Goal: Task Accomplishment & Management: Complete application form

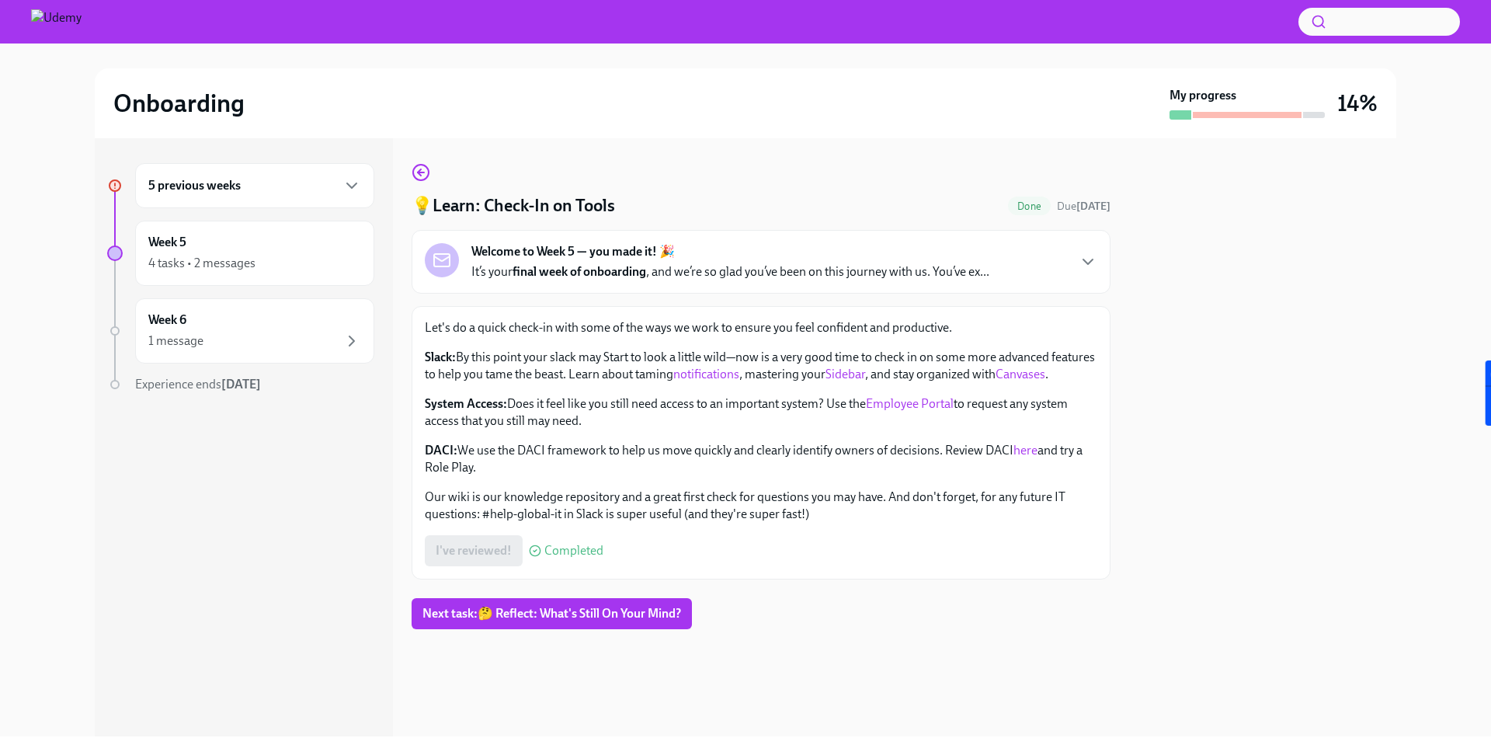
click at [285, 192] on div "5 previous weeks" at bounding box center [254, 185] width 213 height 19
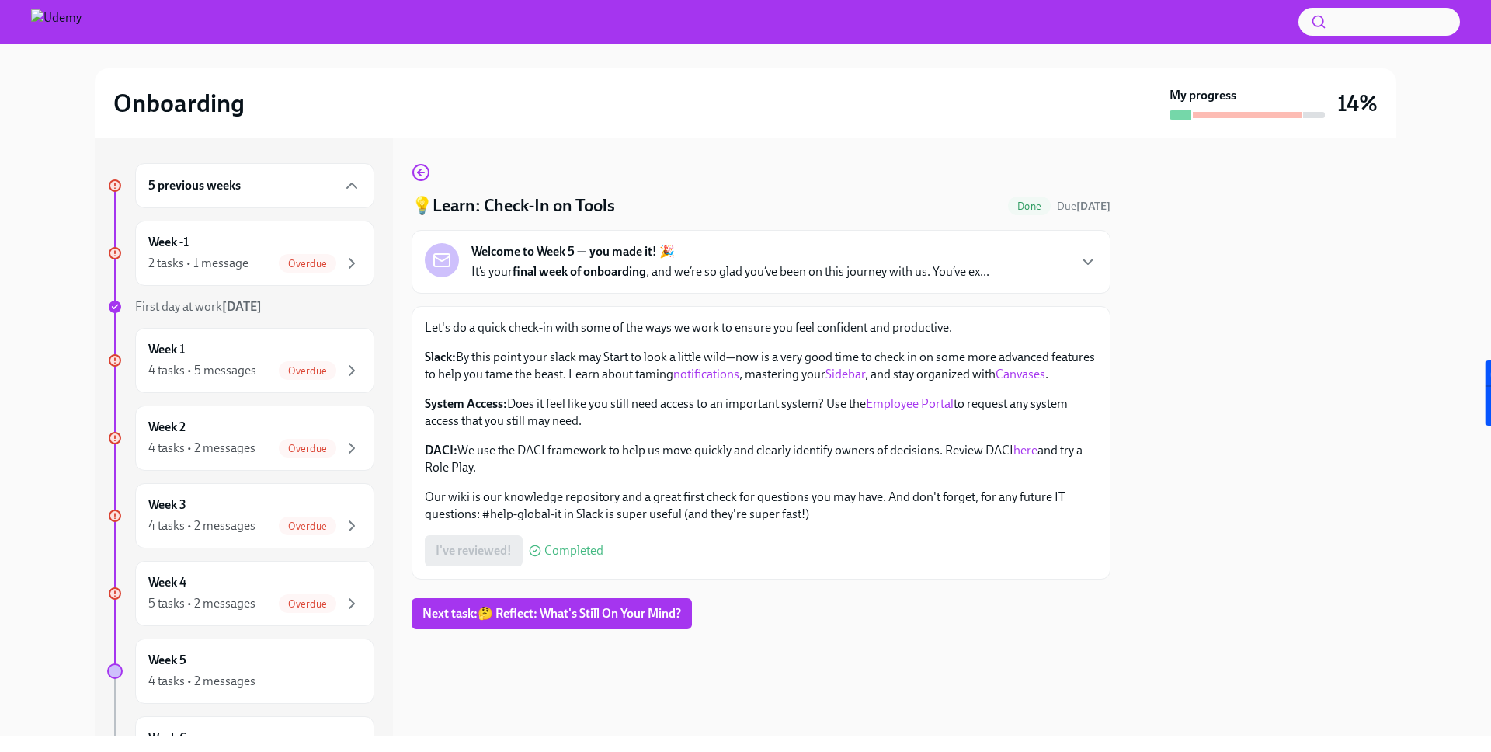
scroll to position [20, 0]
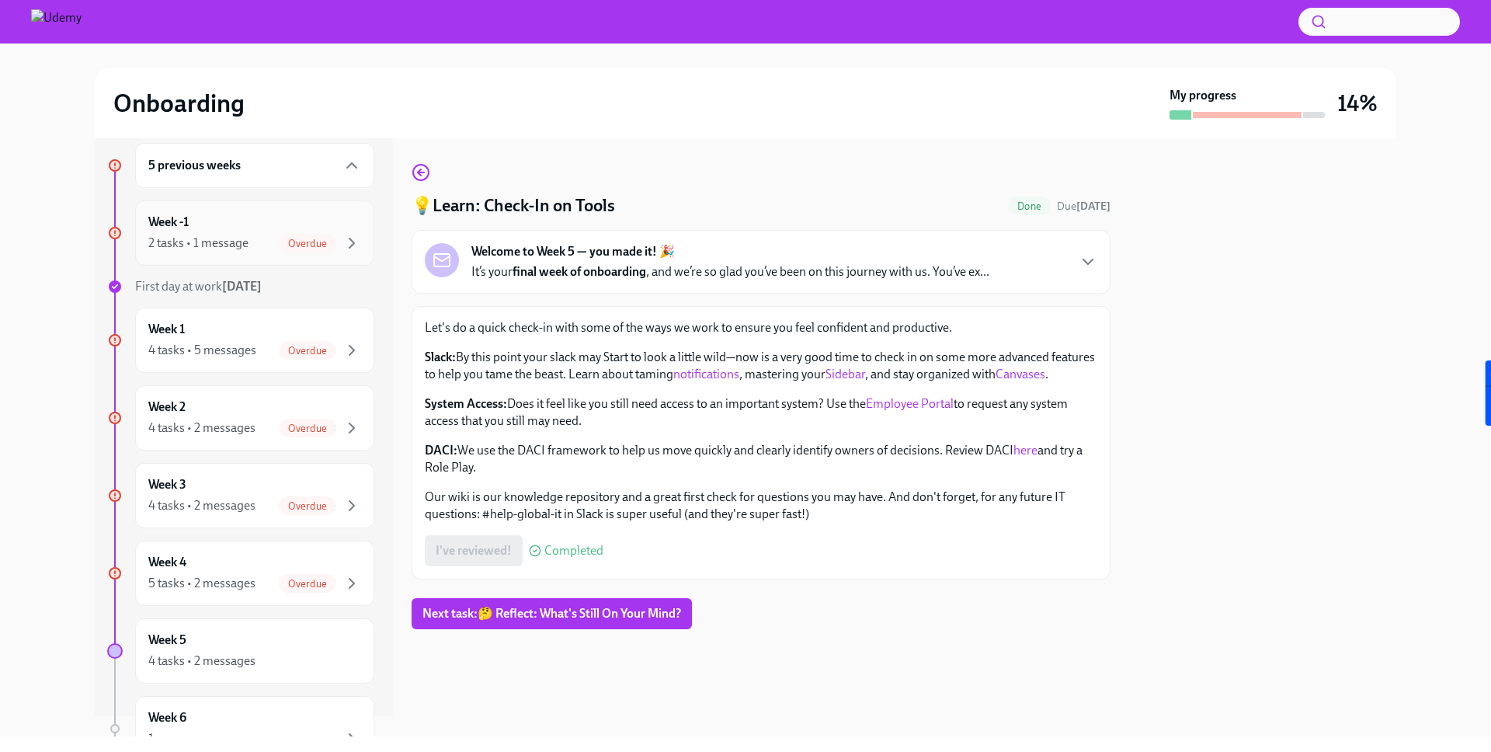
click at [290, 224] on div "Week -1 2 tasks • 1 message Overdue" at bounding box center [254, 233] width 213 height 39
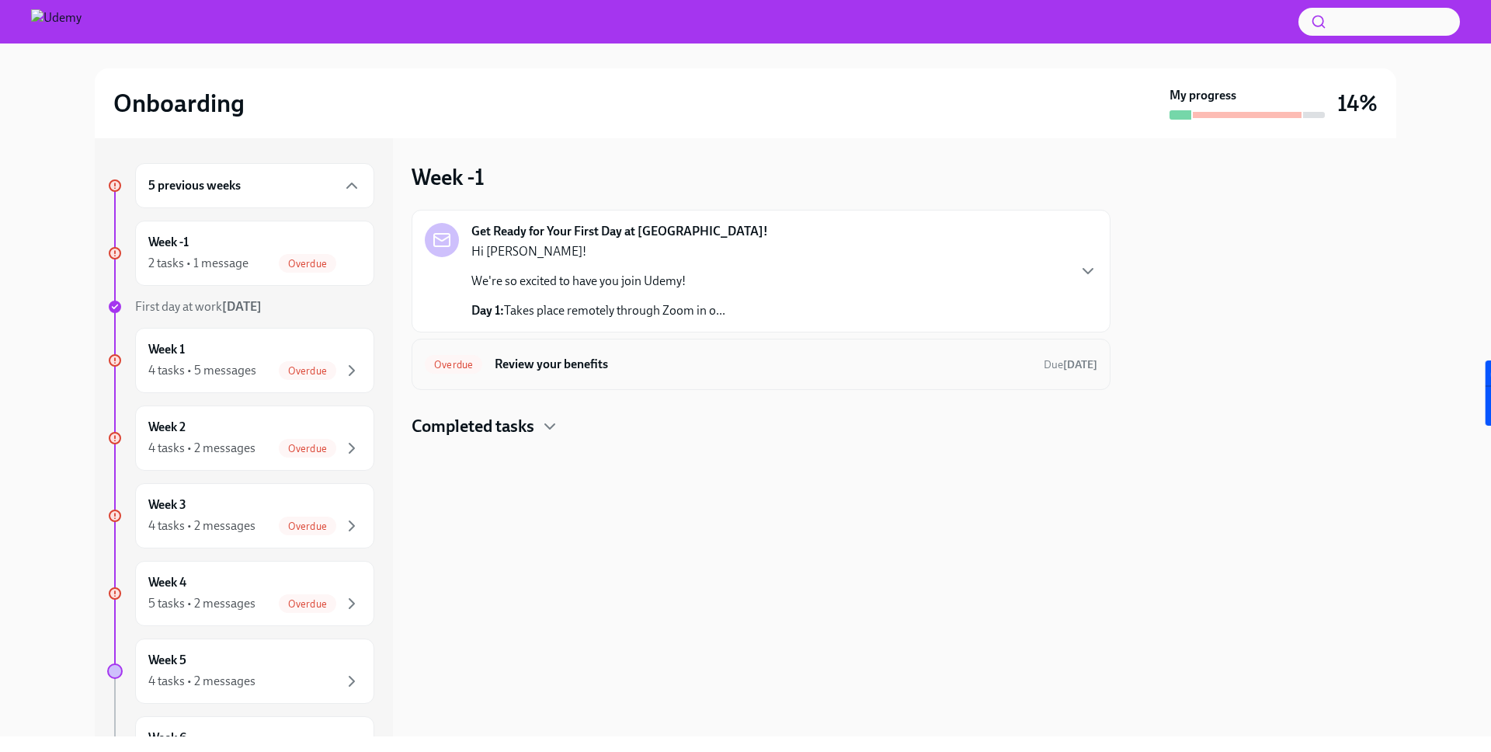
click at [606, 367] on h6 "Review your benefits" at bounding box center [763, 364] width 536 height 17
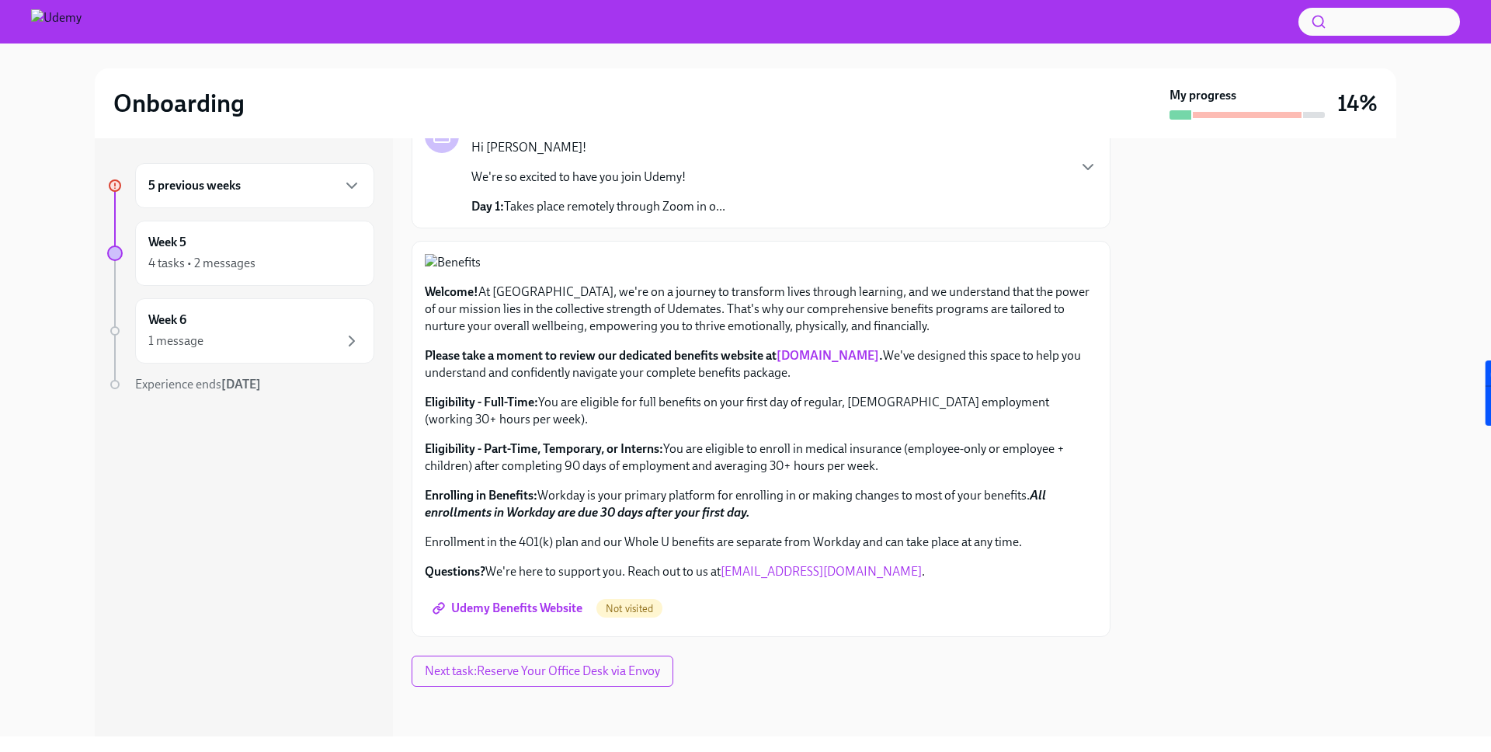
scroll to position [479, 0]
click at [529, 606] on span "Udemy Benefits Website" at bounding box center [509, 608] width 147 height 16
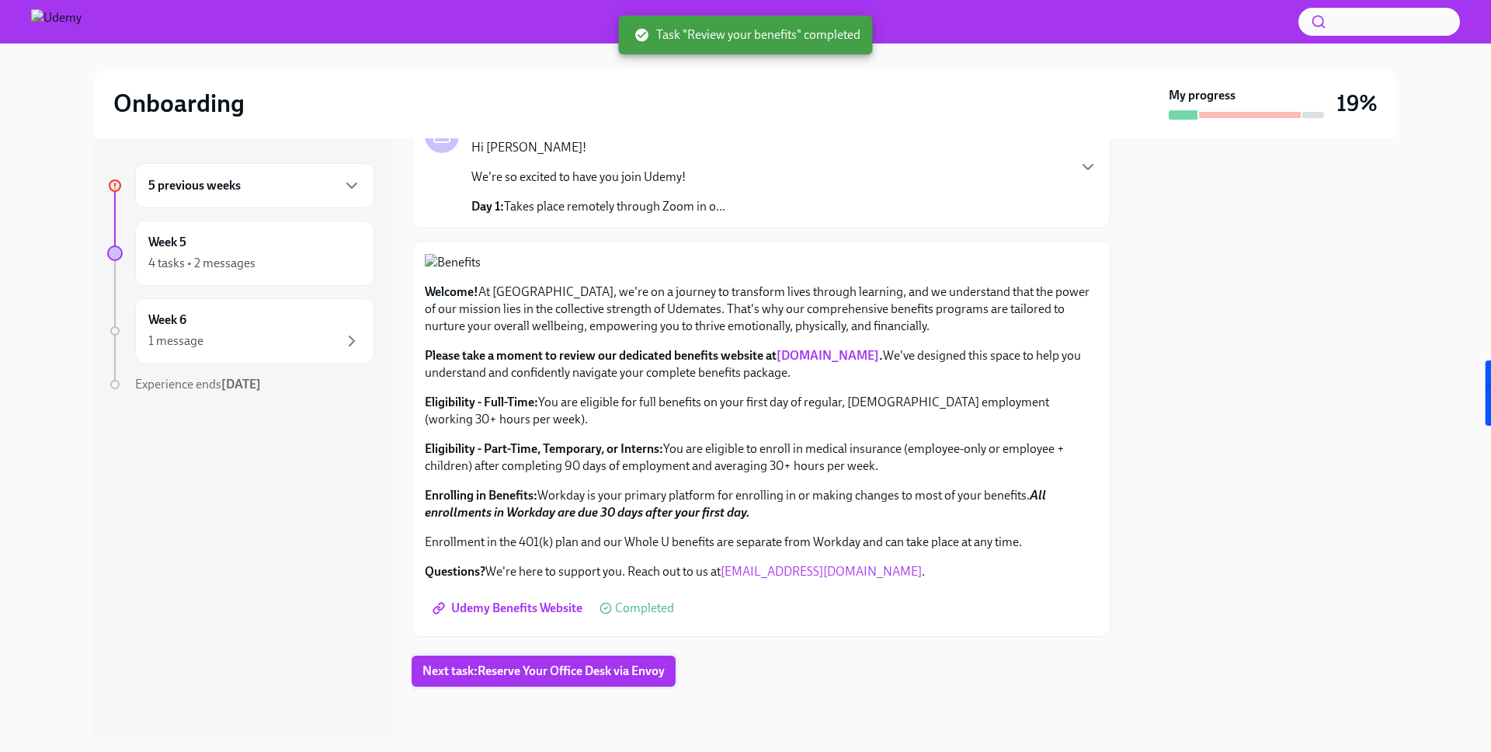
click at [536, 668] on span "Next task : Reserve Your Office Desk via Envoy" at bounding box center [543, 671] width 242 height 16
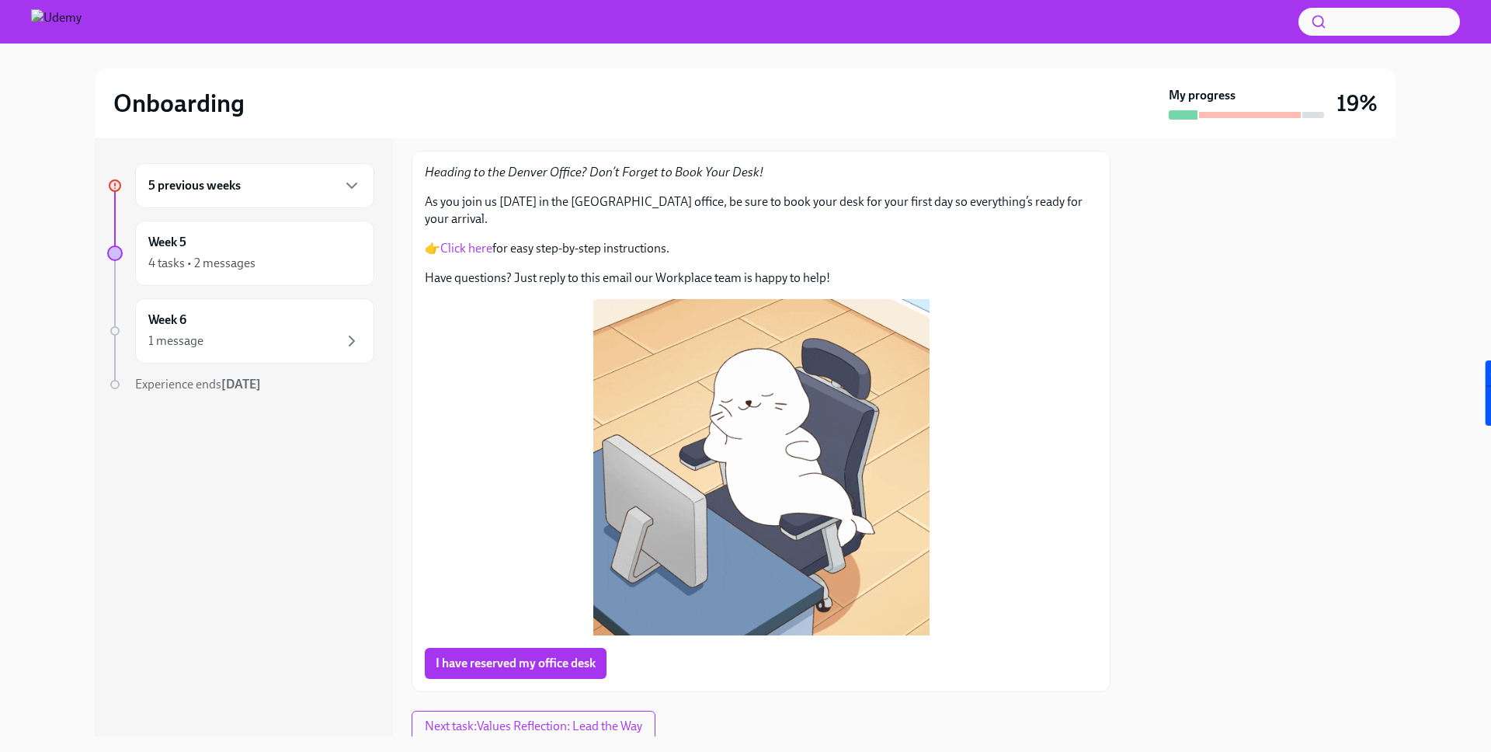
scroll to position [112, 0]
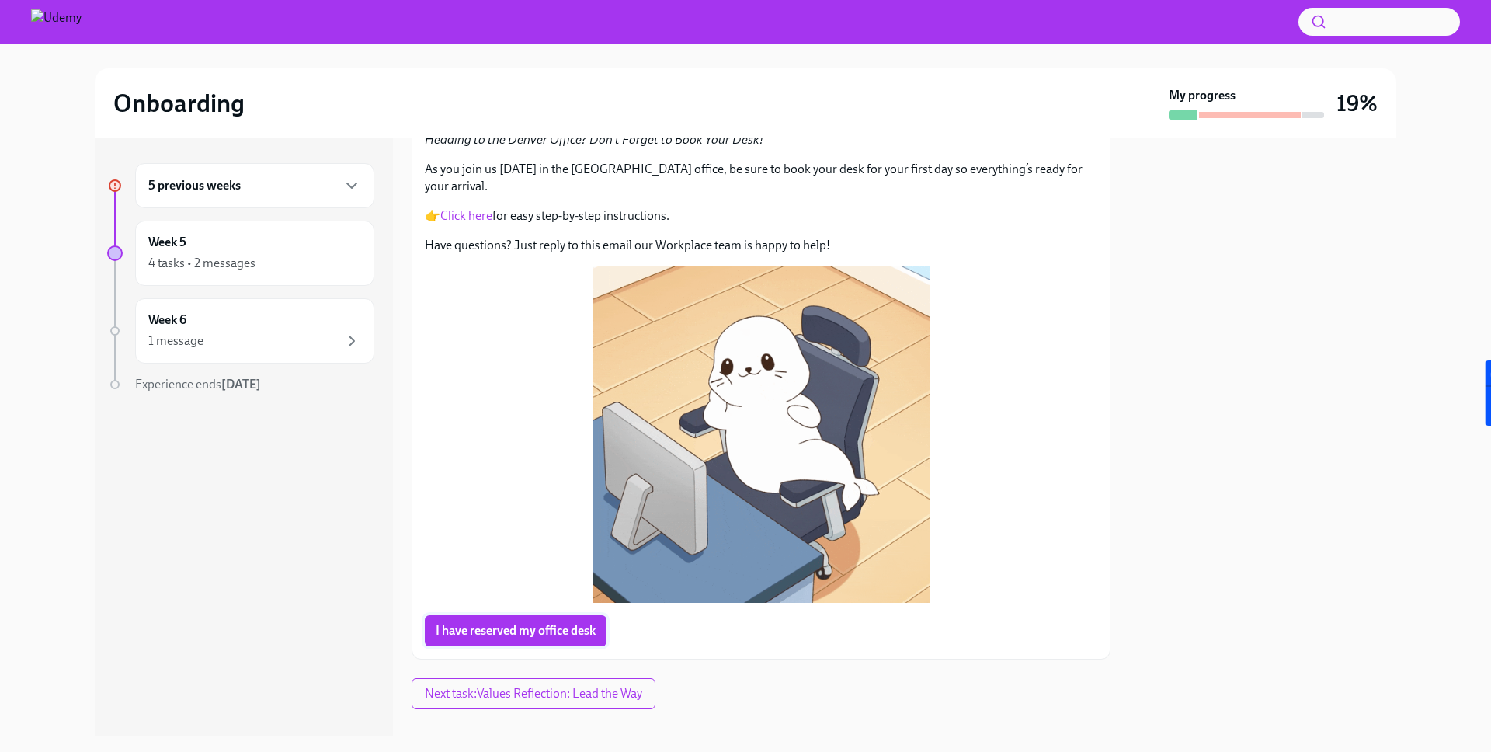
click at [509, 623] on span "I have reserved my office desk" at bounding box center [516, 631] width 160 height 16
click at [527, 686] on span "Next task : Values Reflection: Lead the Way" at bounding box center [533, 694] width 217 height 16
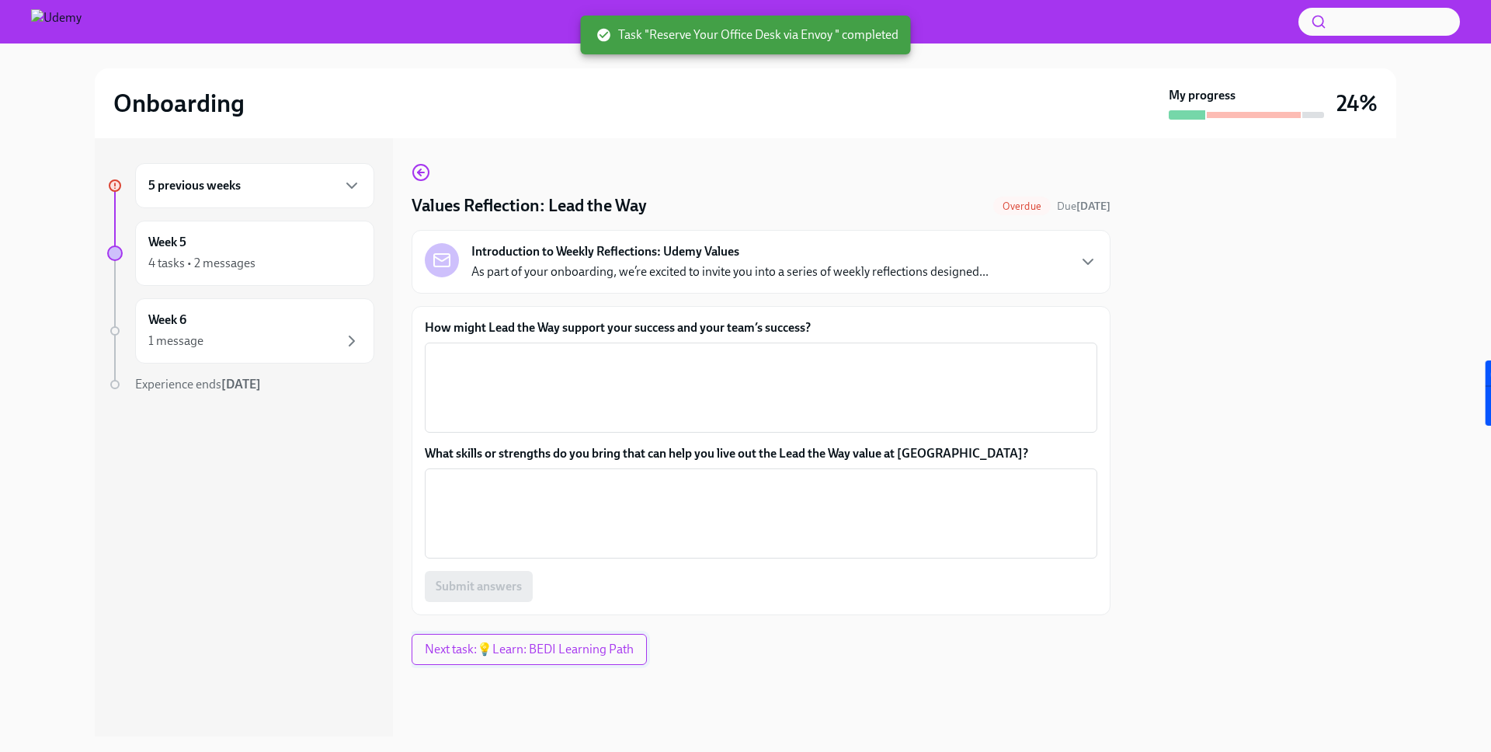
click at [526, 649] on span "Next task : 💡Learn: BEDI Learning Path" at bounding box center [529, 649] width 209 height 16
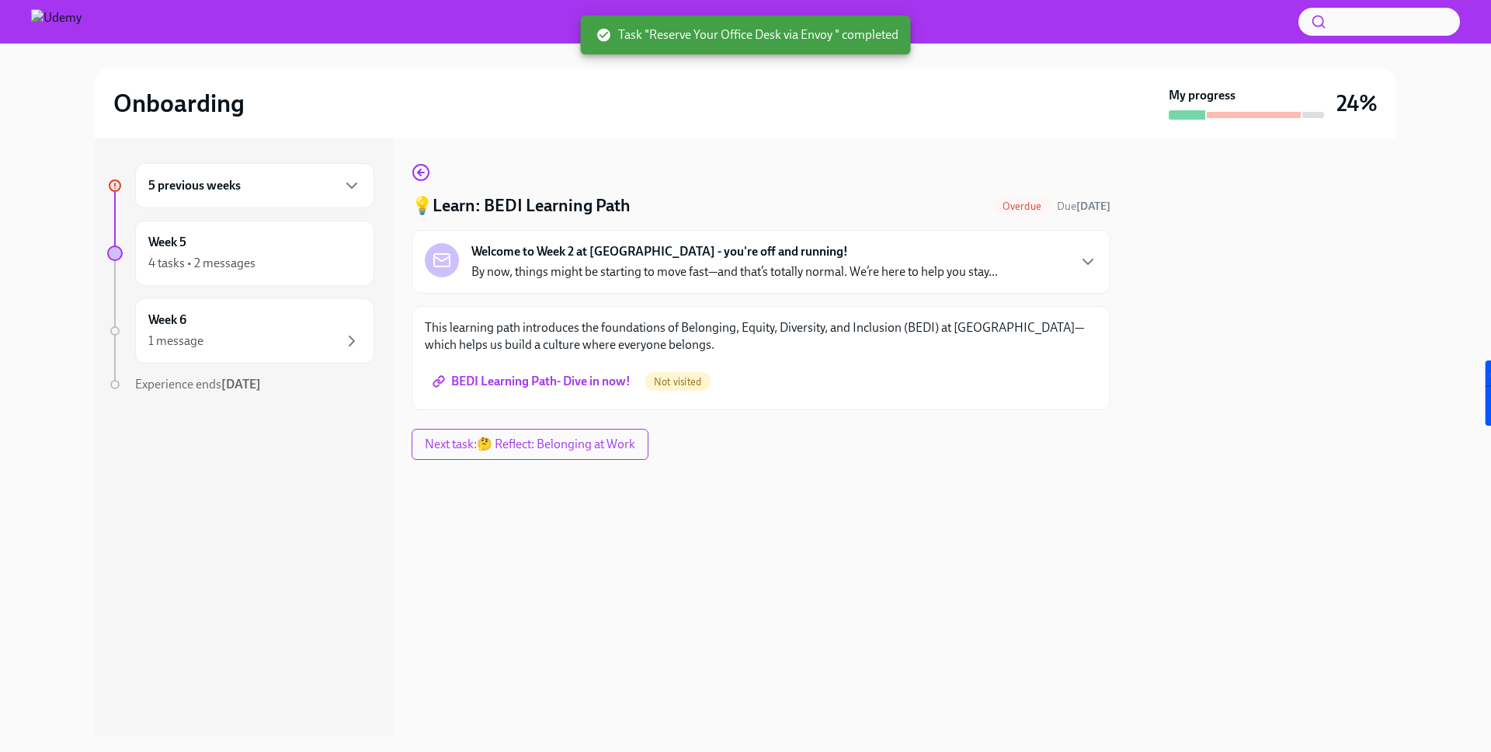
click at [594, 377] on span "BEDI Learning Path- Dive in now!" at bounding box center [533, 381] width 195 height 16
click at [623, 450] on span "Next task : 🤔 Reflect: Belonging at Work" at bounding box center [530, 444] width 216 height 16
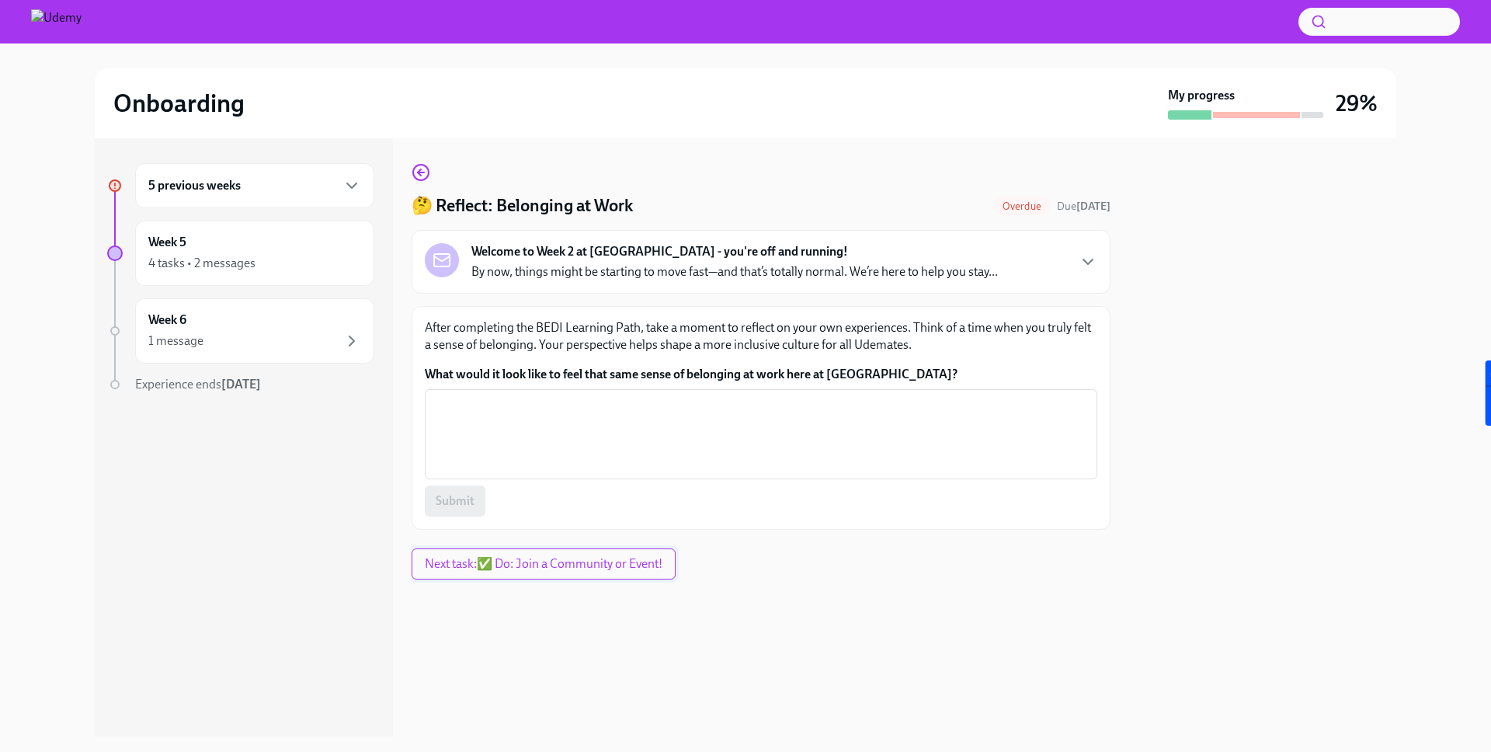
click at [605, 564] on span "Next task : ✅ Do: Join a Community or Event!" at bounding box center [544, 564] width 238 height 16
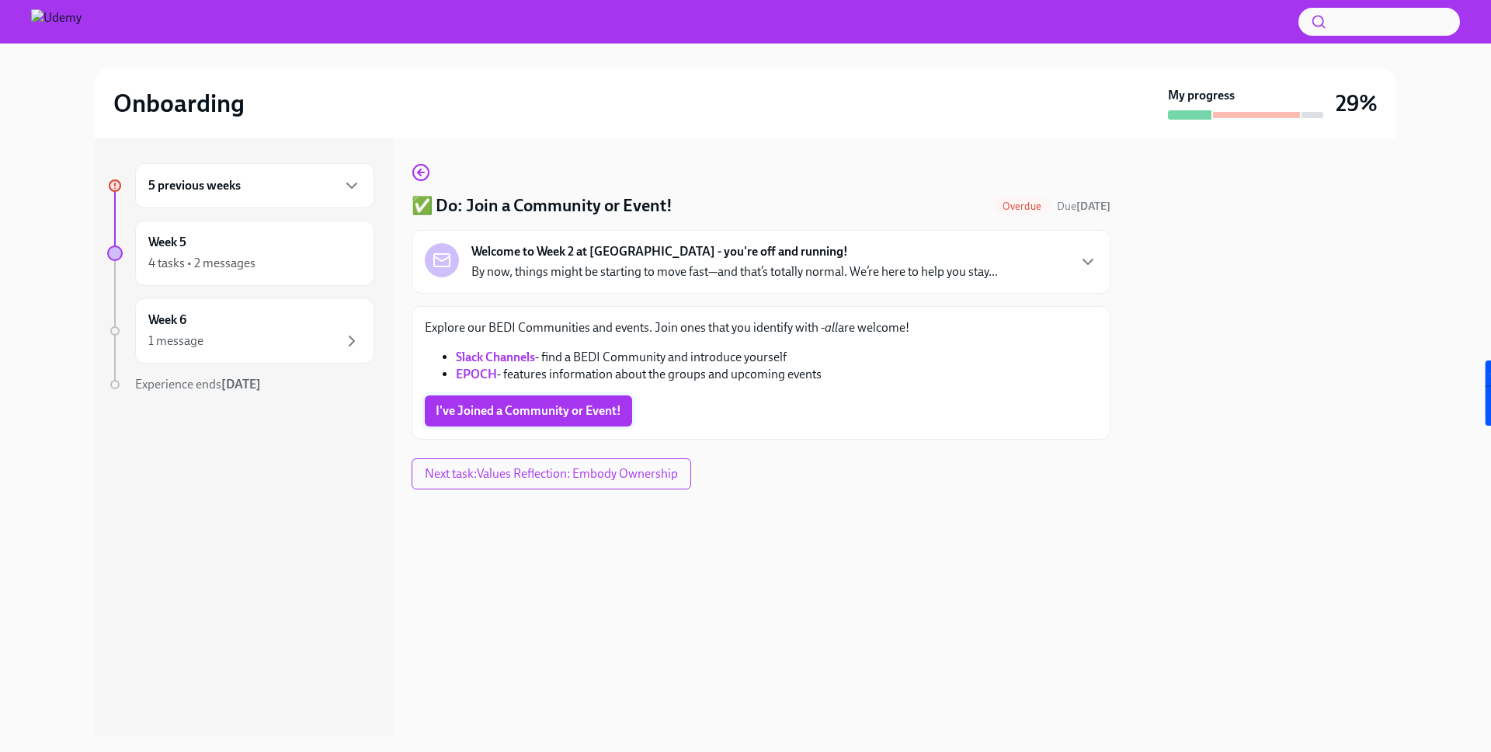
click at [550, 419] on button "I've Joined a Community or Event!" at bounding box center [528, 410] width 207 height 31
click at [561, 473] on span "Next task : Values Reflection: Embody Ownership" at bounding box center [551, 474] width 253 height 16
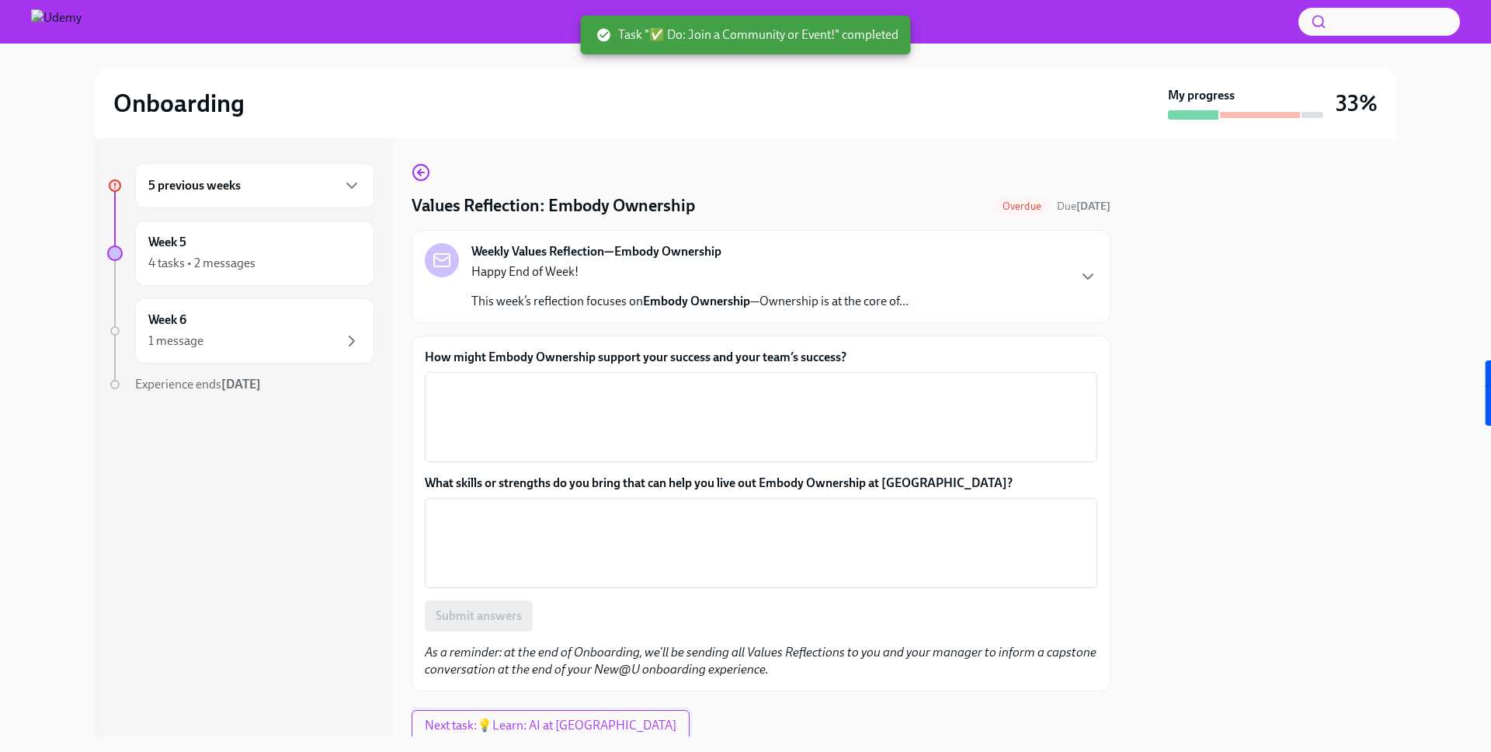
click at [560, 729] on span "Next task : 💡Learn: AI at [GEOGRAPHIC_DATA]" at bounding box center [551, 725] width 252 height 16
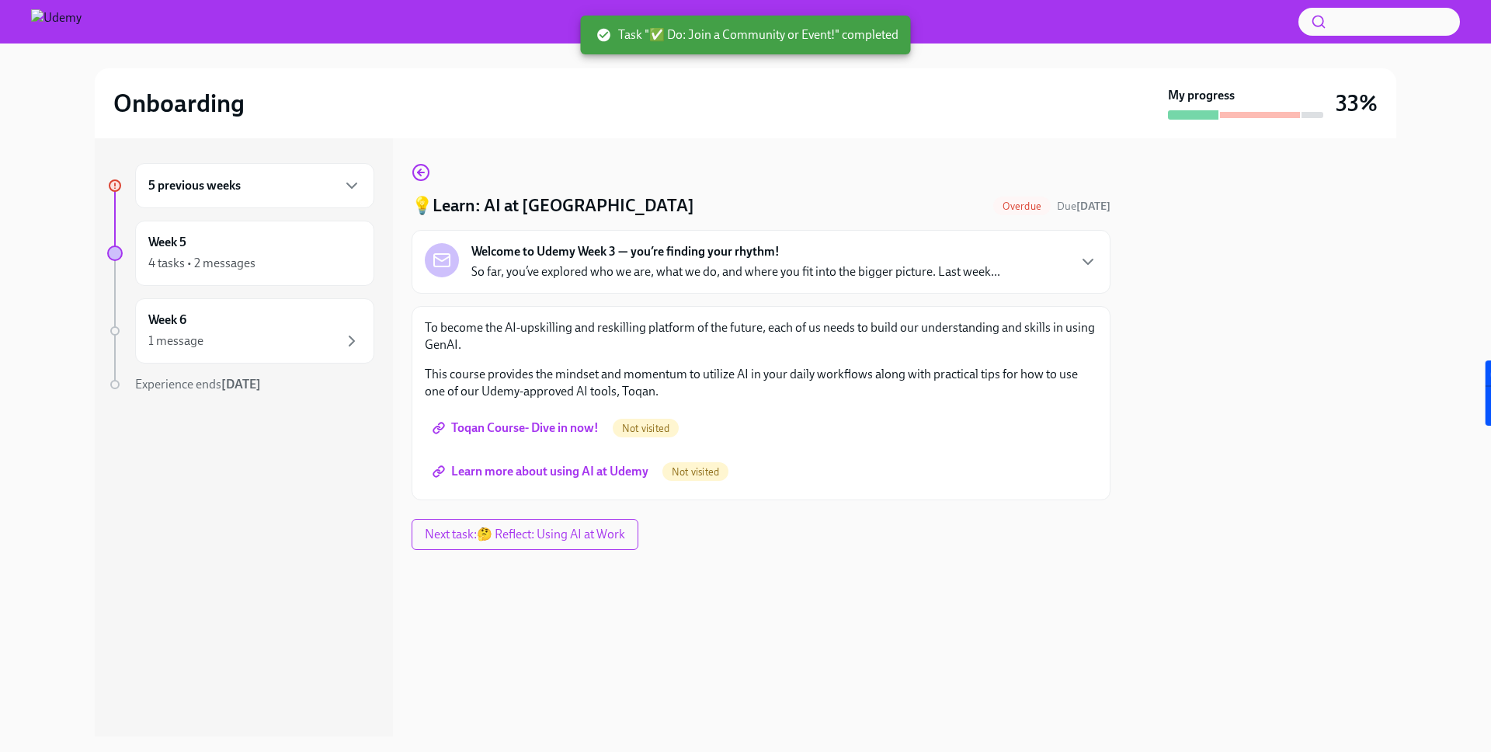
click at [543, 426] on span "Toqan Course- Dive in now!" at bounding box center [517, 428] width 163 height 16
click at [627, 474] on span "Learn more about using AI at Udemy" at bounding box center [542, 472] width 213 height 16
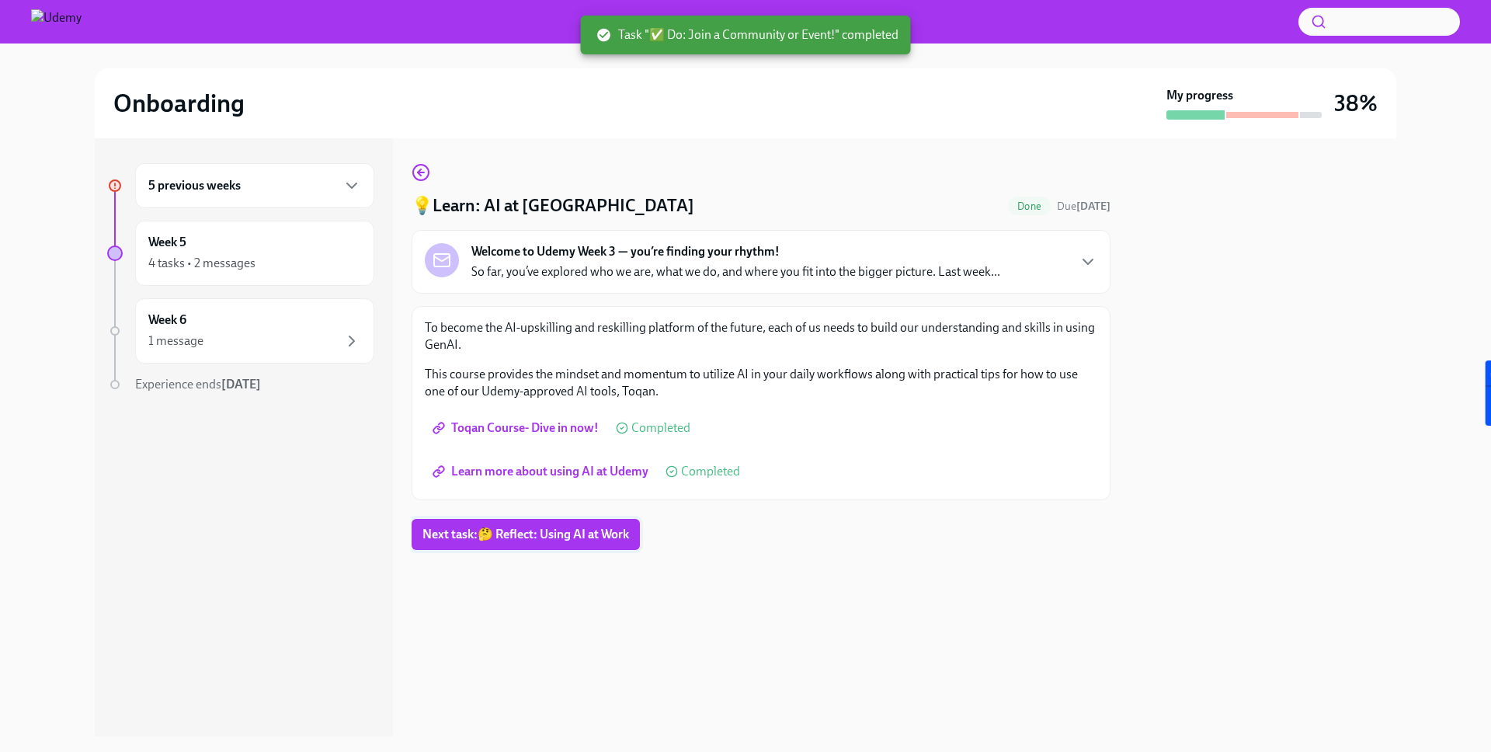
click at [575, 529] on span "Next task : 🤔 Reflect: Using AI at Work" at bounding box center [525, 534] width 207 height 16
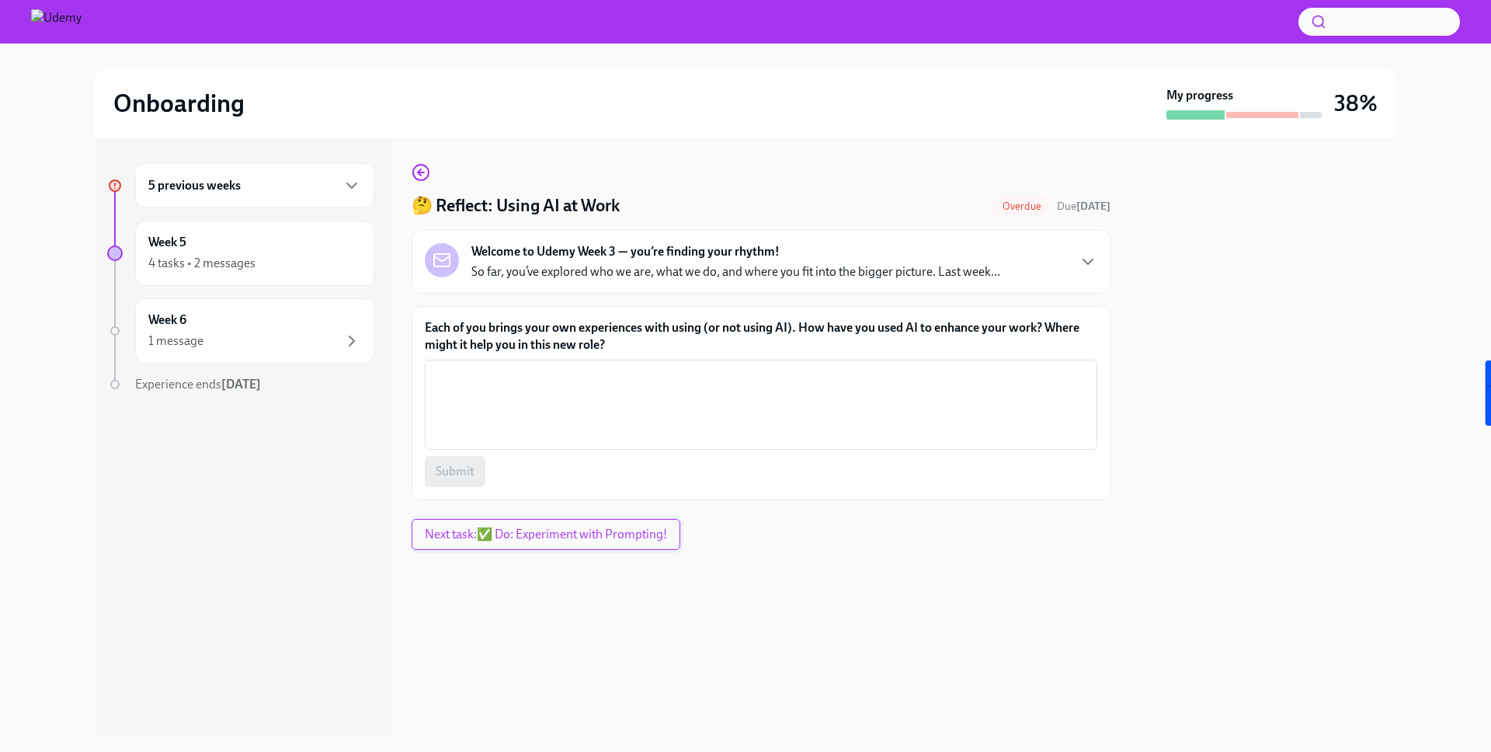
click at [546, 534] on span "Next task : ✅ Do: Experiment with Prompting!" at bounding box center [546, 534] width 242 height 16
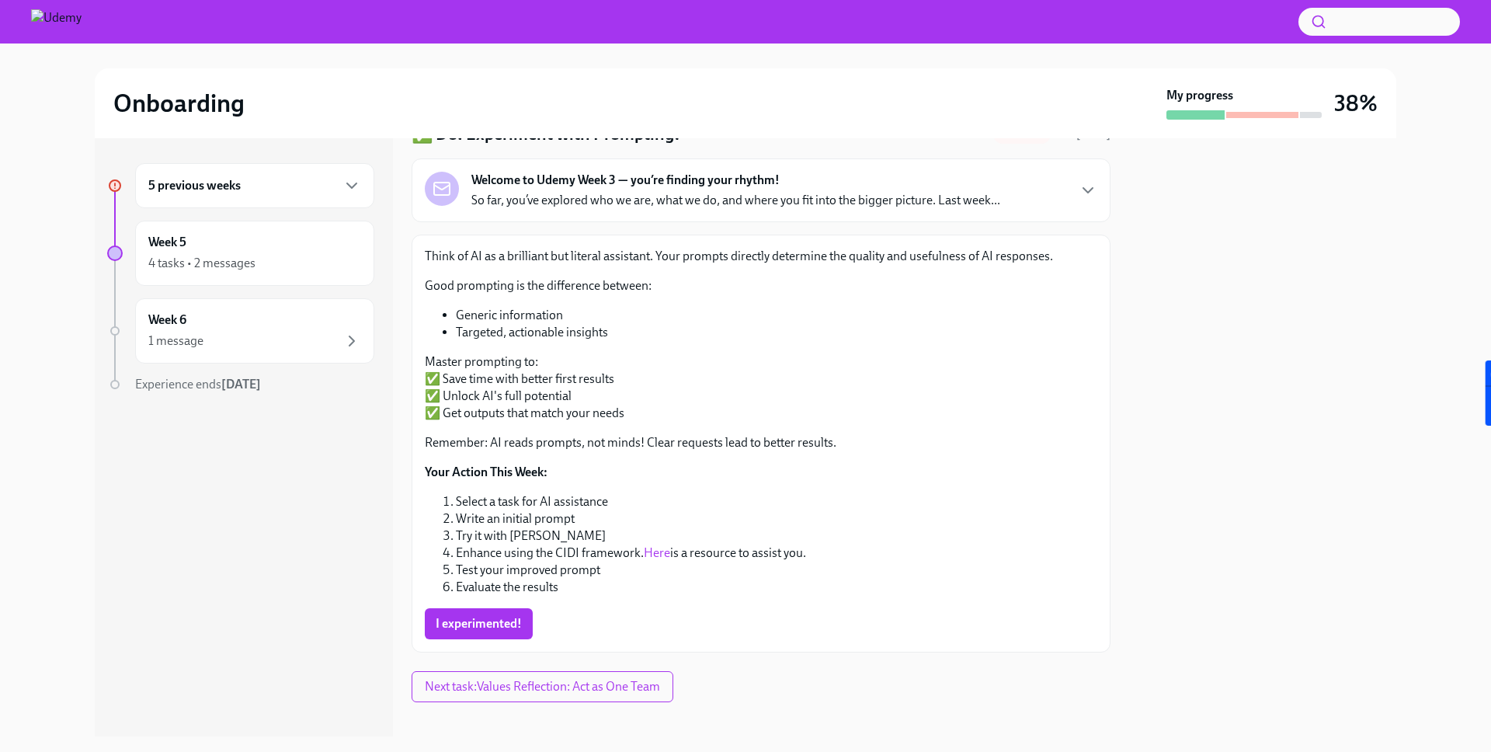
scroll to position [87, 0]
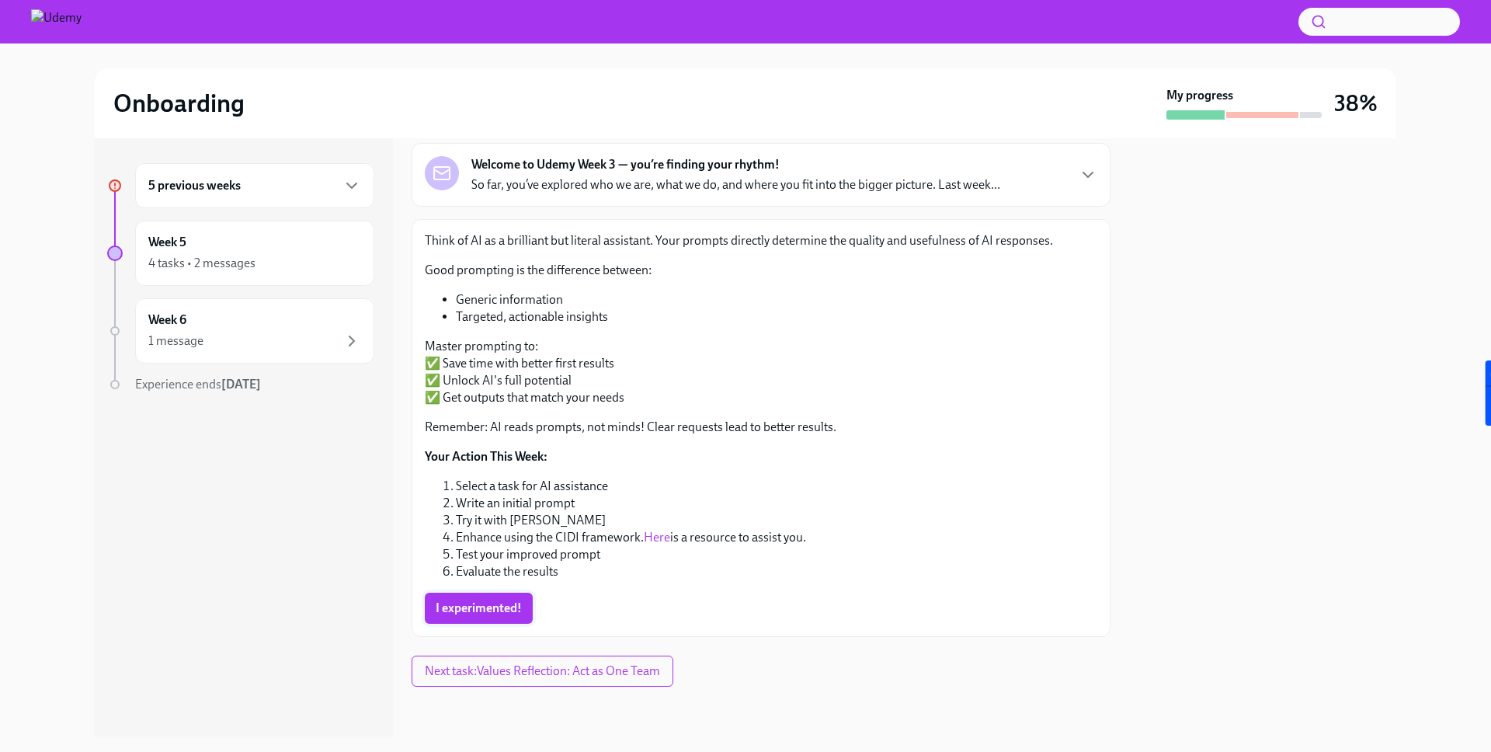
click at [508, 608] on span "I experimented!" at bounding box center [479, 608] width 86 height 16
click at [533, 674] on span "Next task : Values Reflection: Act as One Team" at bounding box center [542, 671] width 235 height 16
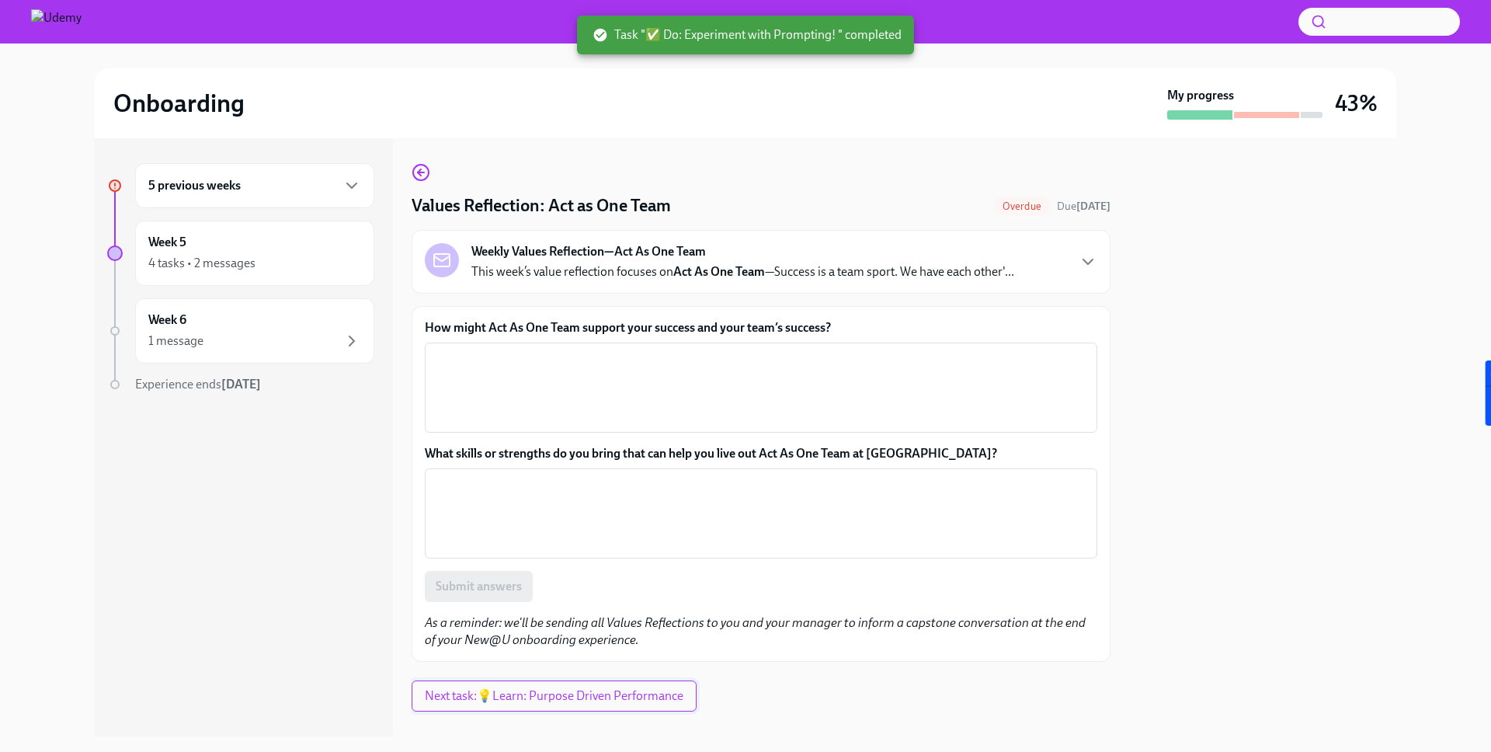
click at [535, 689] on span "Next task : 💡Learn: Purpose Driven Performance" at bounding box center [554, 696] width 259 height 16
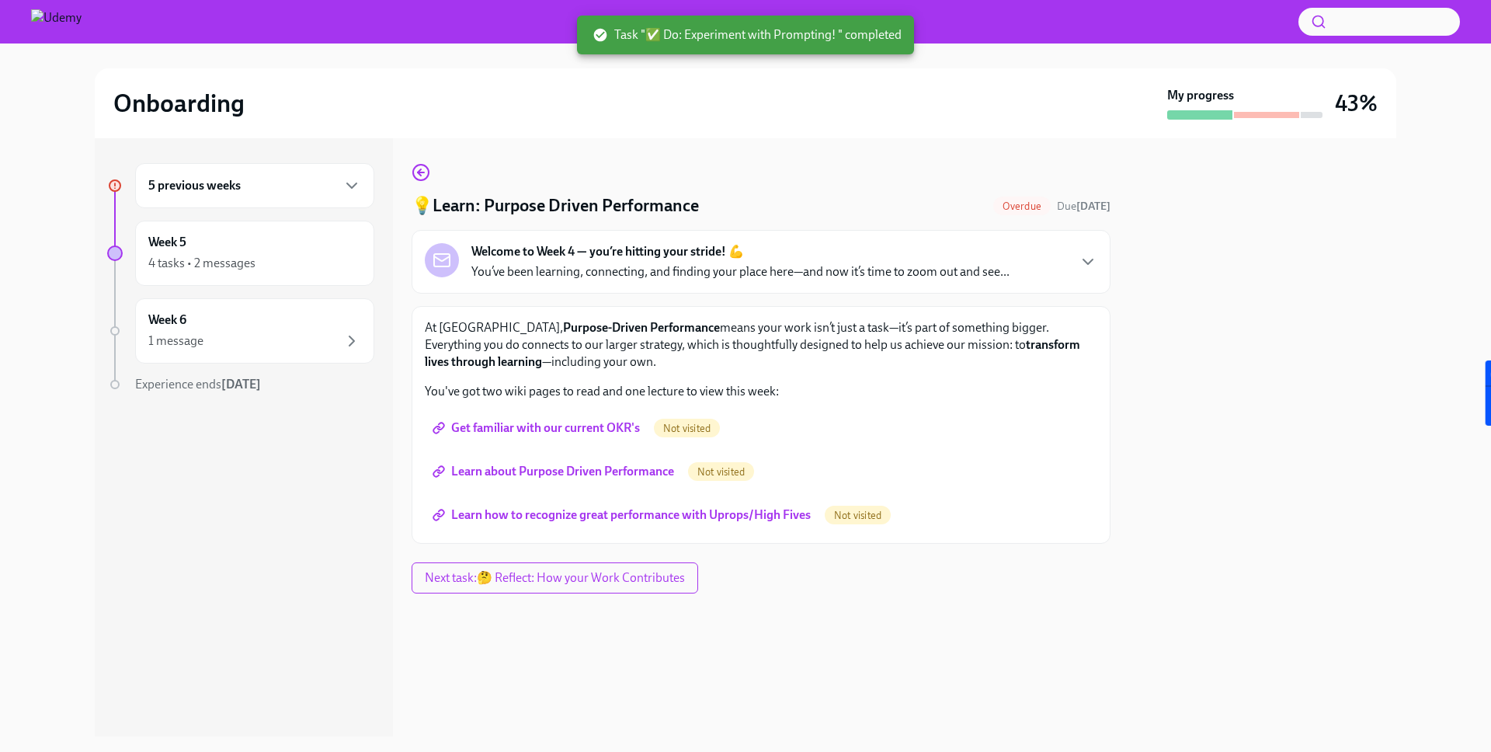
click at [544, 430] on span "Get familiar with our current OKR's" at bounding box center [538, 428] width 204 height 16
click at [588, 423] on span "Get familiar with our current OKR's" at bounding box center [538, 428] width 204 height 16
click at [586, 470] on span "Learn about Purpose Driven Performance" at bounding box center [555, 472] width 238 height 16
click at [740, 512] on span "Learn how to recognize great performance with Uprops/High Fives" at bounding box center [623, 515] width 375 height 16
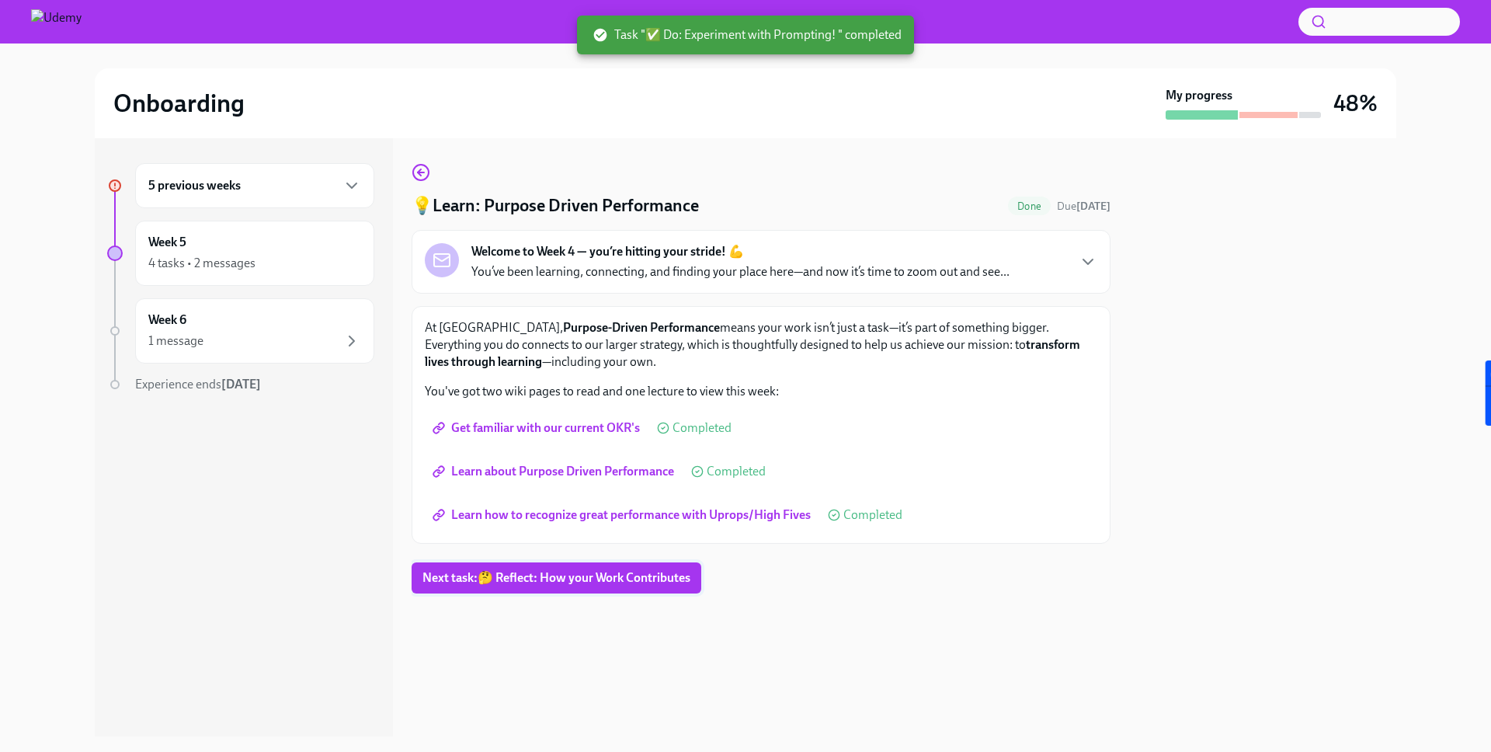
click at [564, 579] on span "Next task : 🤔 Reflect: How your Work Contributes" at bounding box center [556, 578] width 268 height 16
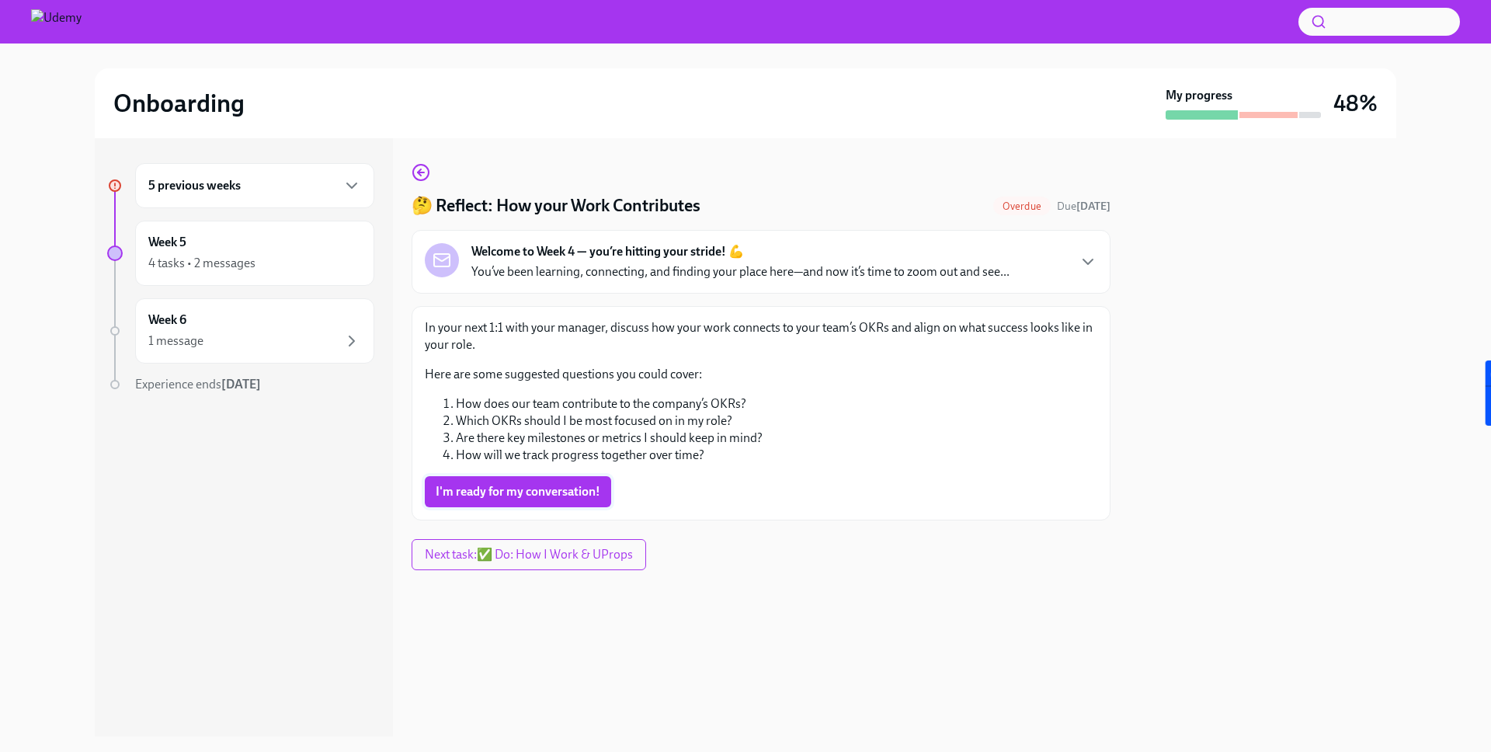
click at [541, 488] on span "I'm ready for my conversation!" at bounding box center [518, 492] width 165 height 16
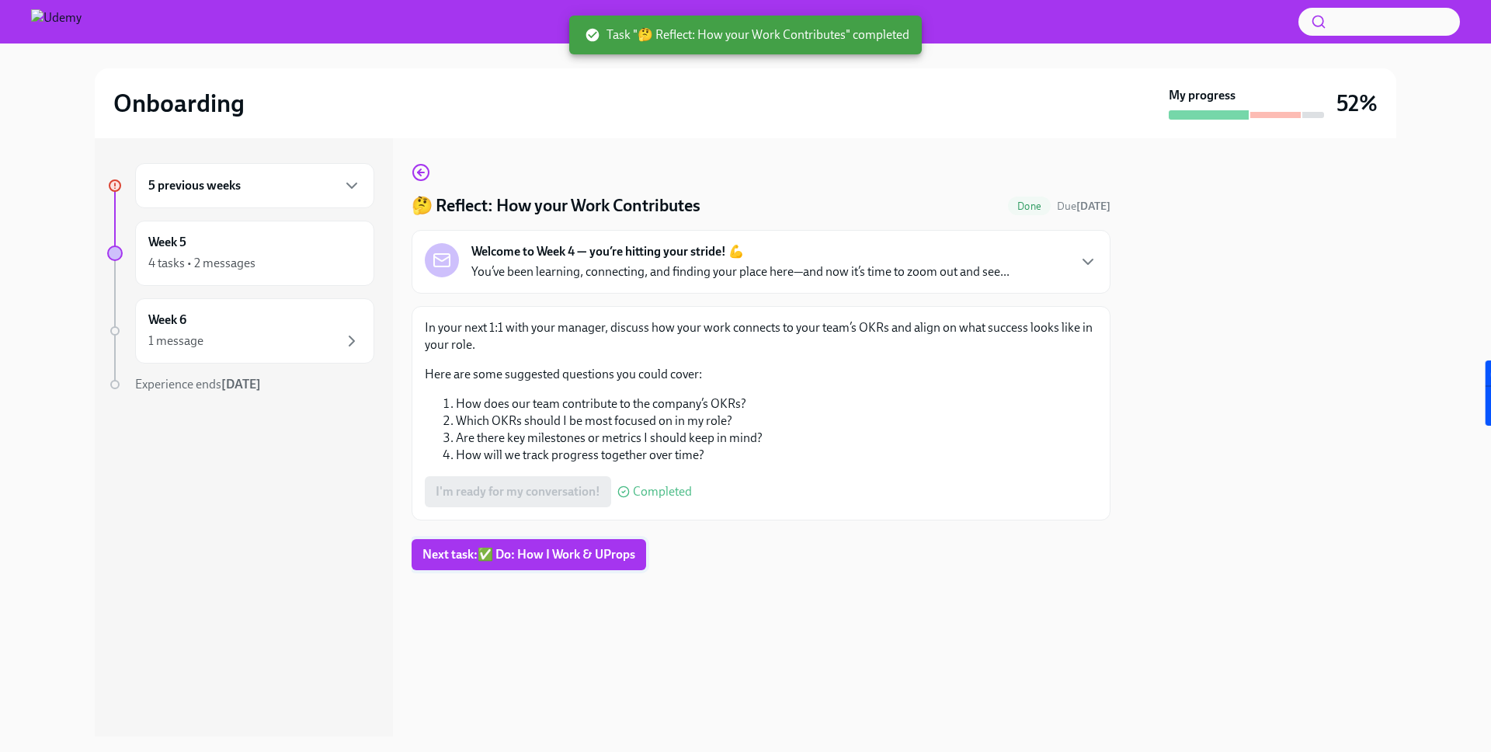
click at [552, 554] on span "Next task : ✅ Do: How I Work & UProps" at bounding box center [528, 555] width 213 height 16
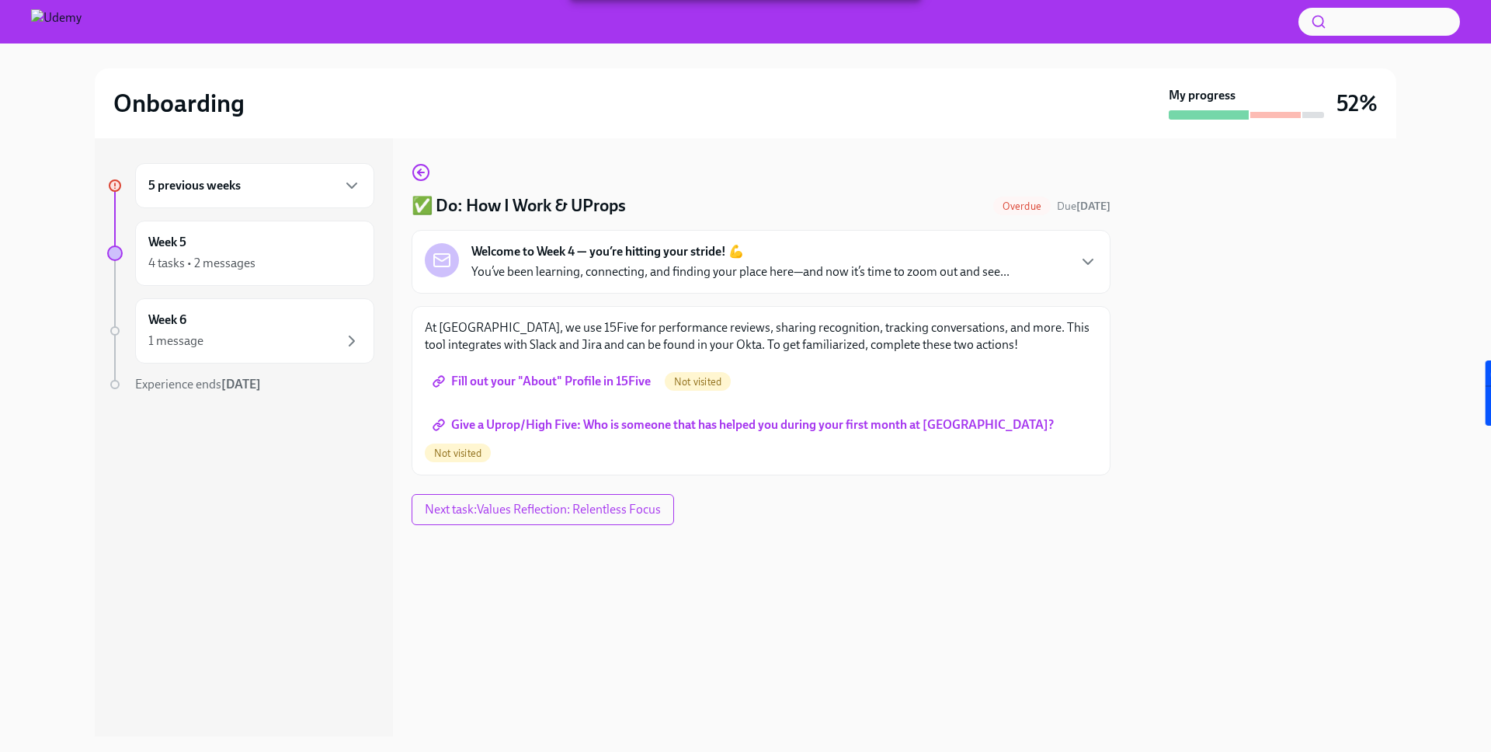
click at [554, 382] on span "Fill out your "About" Profile in 15Five" at bounding box center [543, 381] width 215 height 16
click at [607, 425] on span "Give a Uprop/High Five: Who is someone that has helped you during your first mo…" at bounding box center [745, 425] width 618 height 16
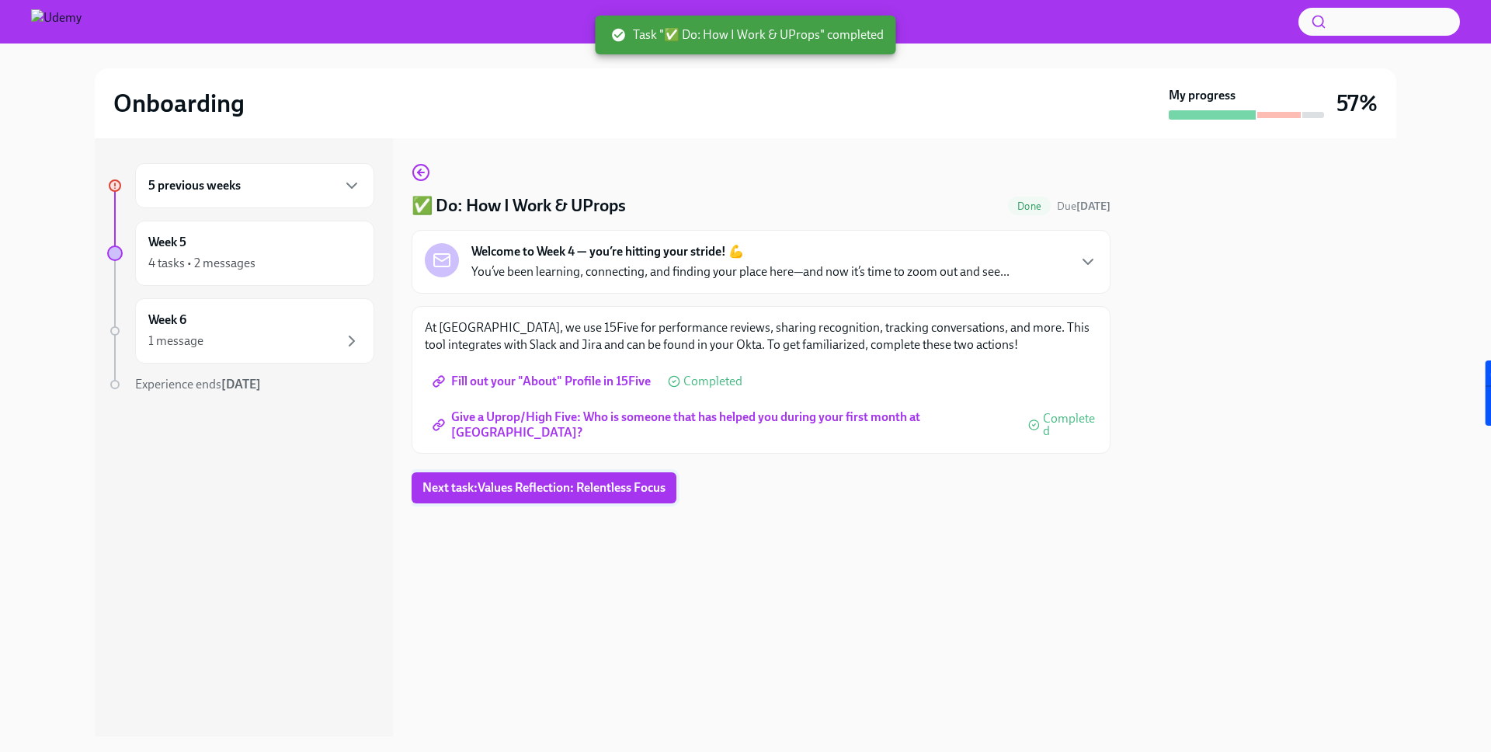
click at [537, 491] on span "Next task : Values Reflection: Relentless Focus" at bounding box center [543, 488] width 243 height 16
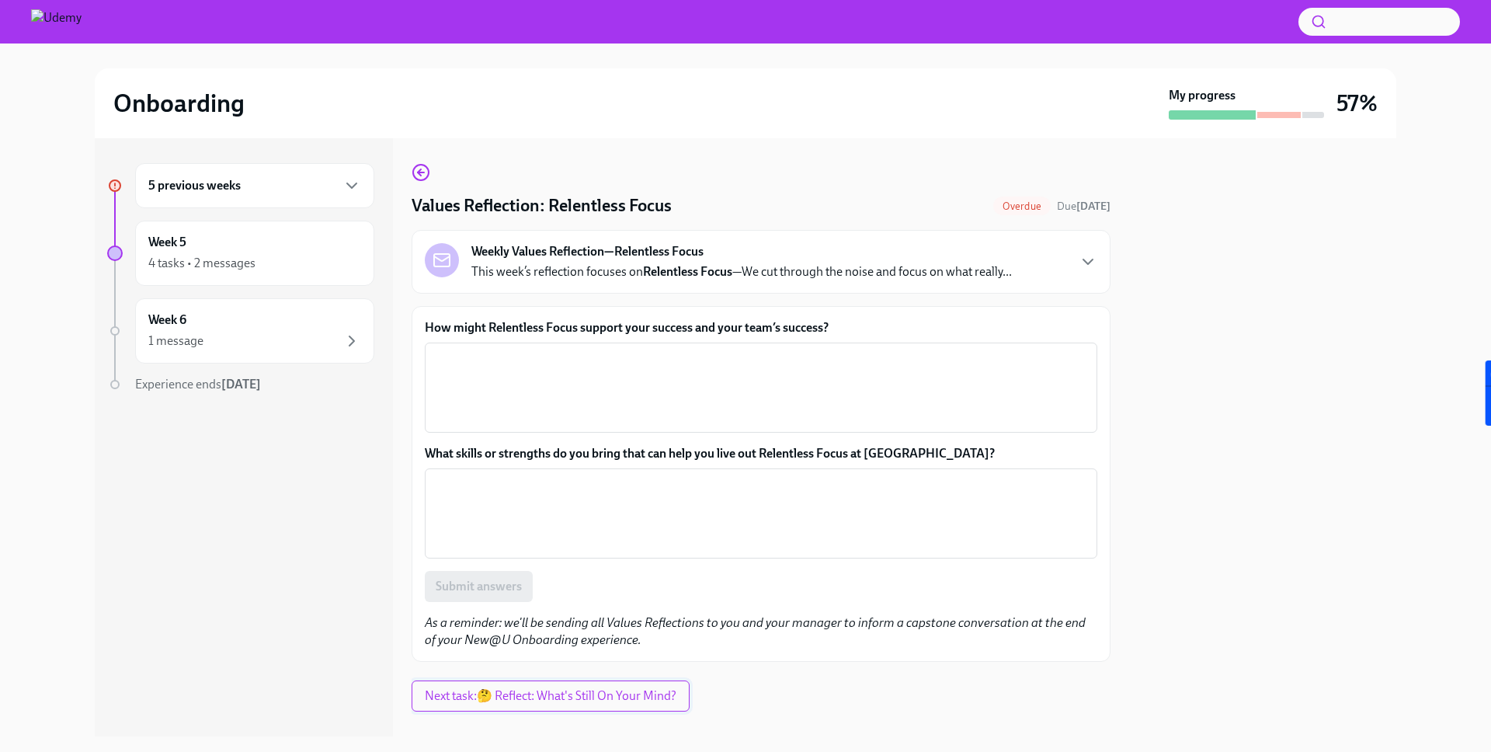
click at [544, 705] on button "Next task : 🤔 Reflect: What's Still On Your Mind?" at bounding box center [550, 695] width 278 height 31
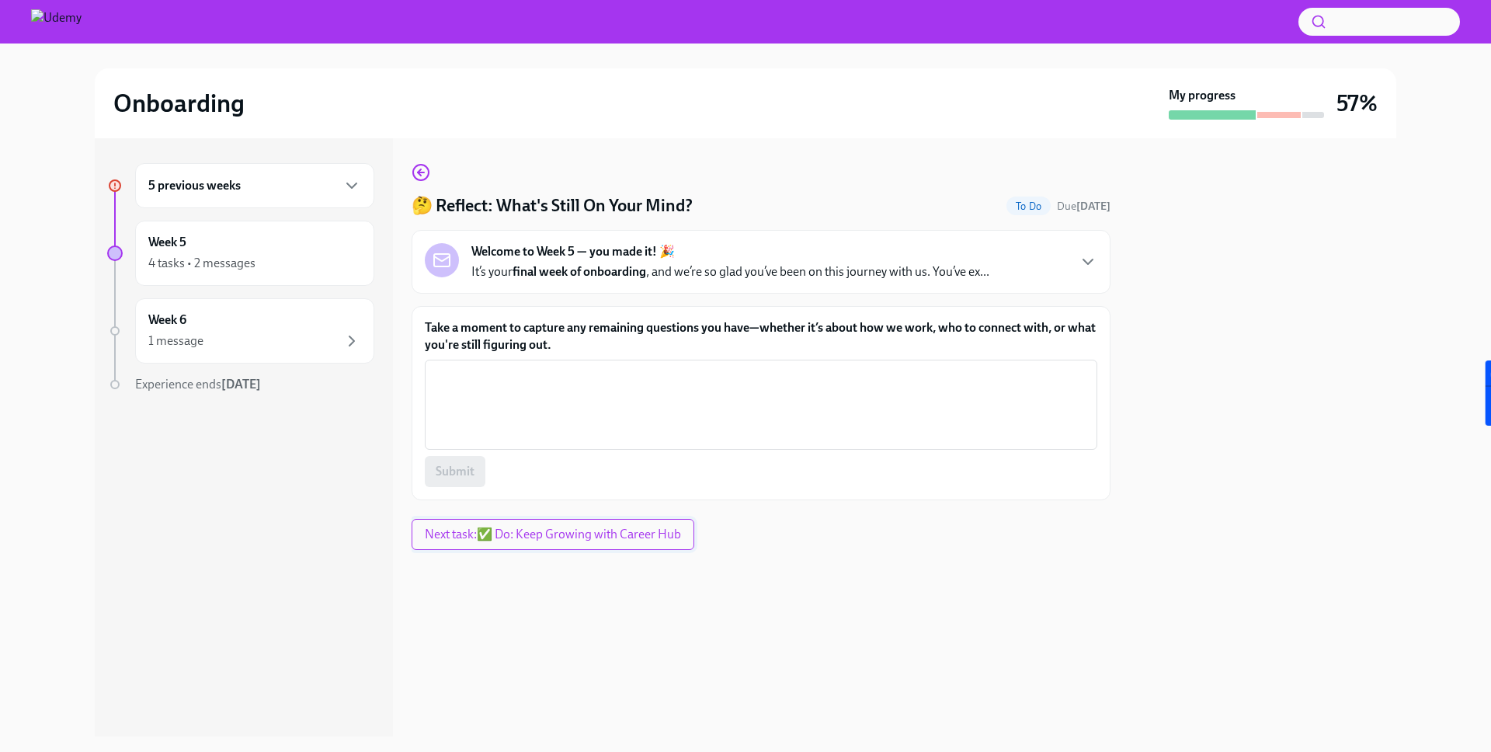
click at [537, 533] on span "Next task : ✅ Do: Keep Growing with Career Hub" at bounding box center [553, 534] width 256 height 16
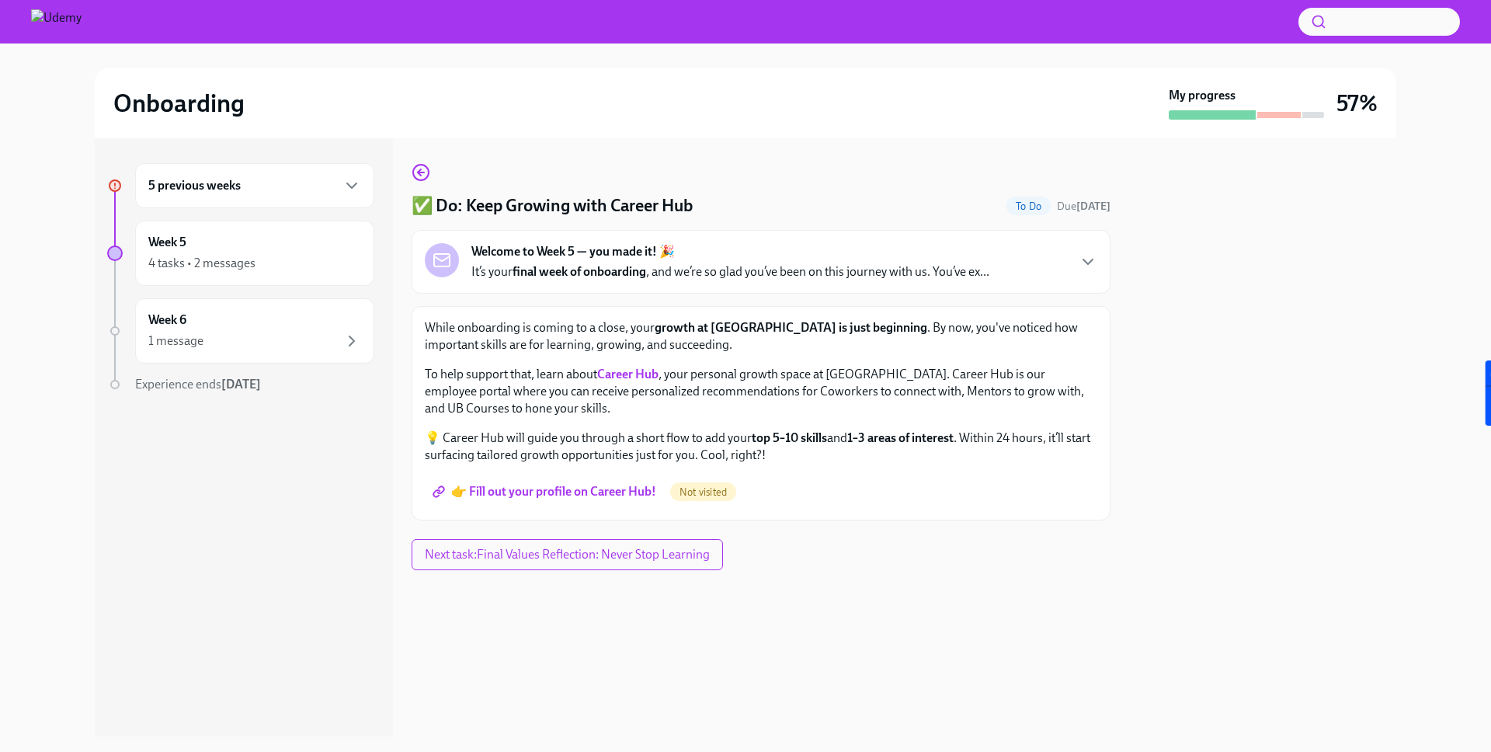
click at [554, 488] on span "👉 Fill out your profile on Career Hub!" at bounding box center [546, 492] width 220 height 16
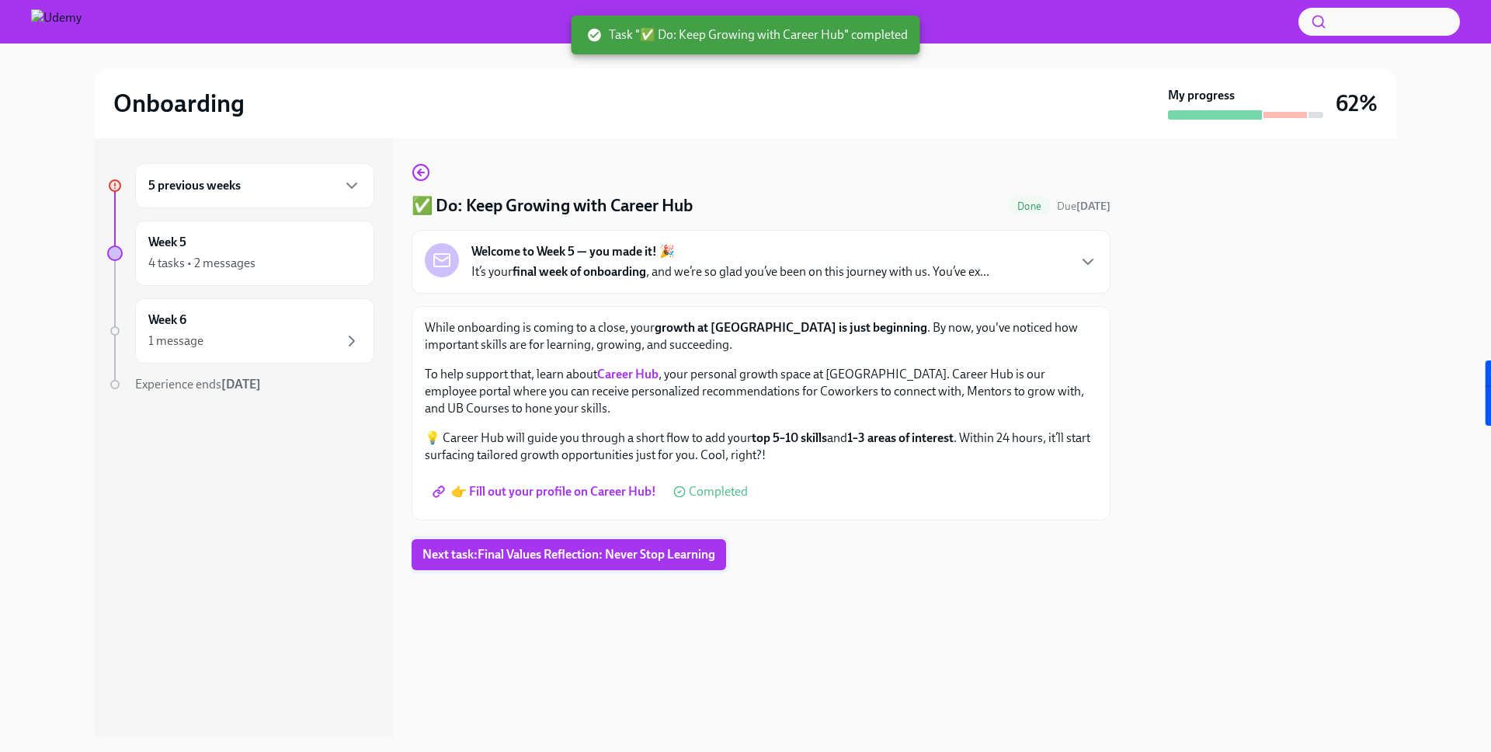
click at [582, 553] on span "Next task : Final Values Reflection: Never Stop Learning" at bounding box center [568, 555] width 293 height 16
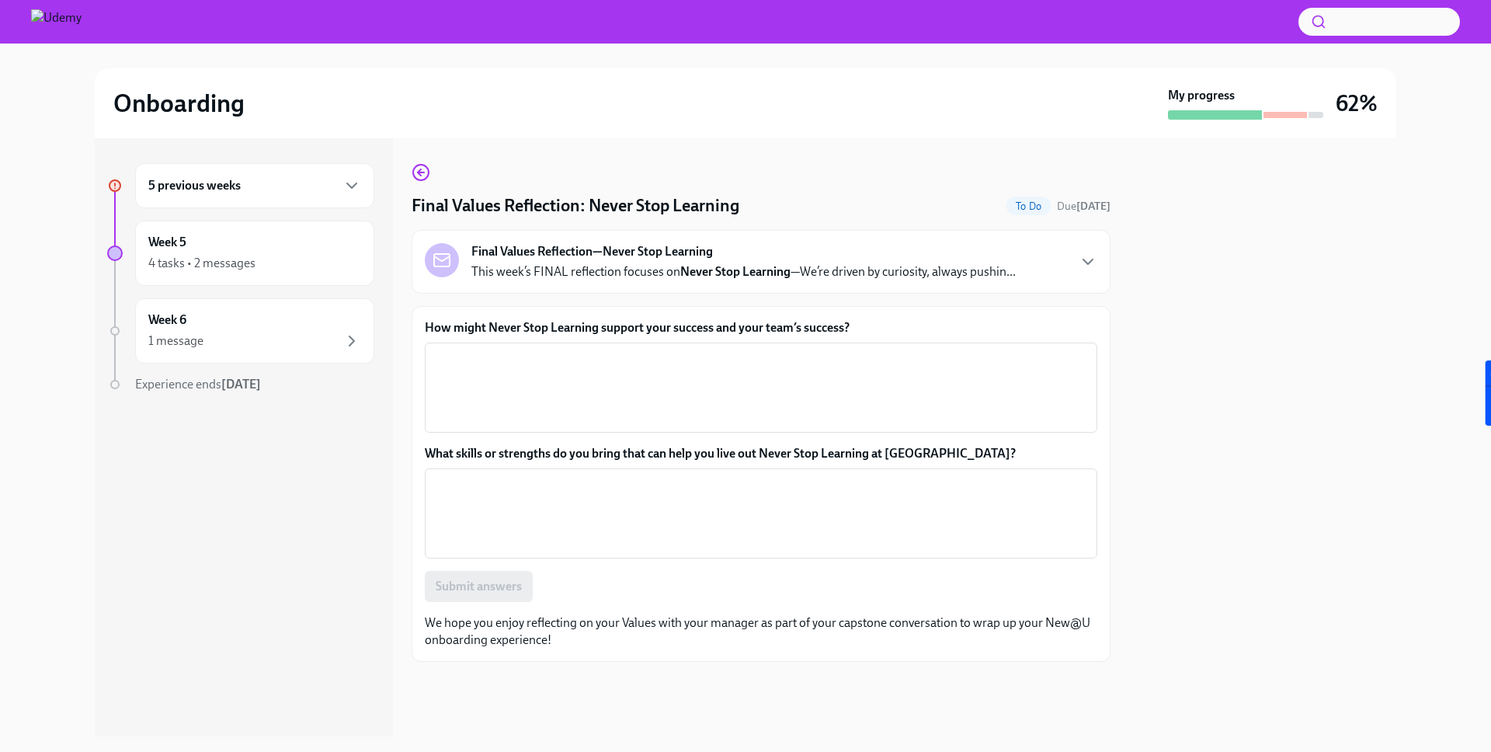
click at [284, 177] on div "5 previous weeks" at bounding box center [254, 185] width 213 height 19
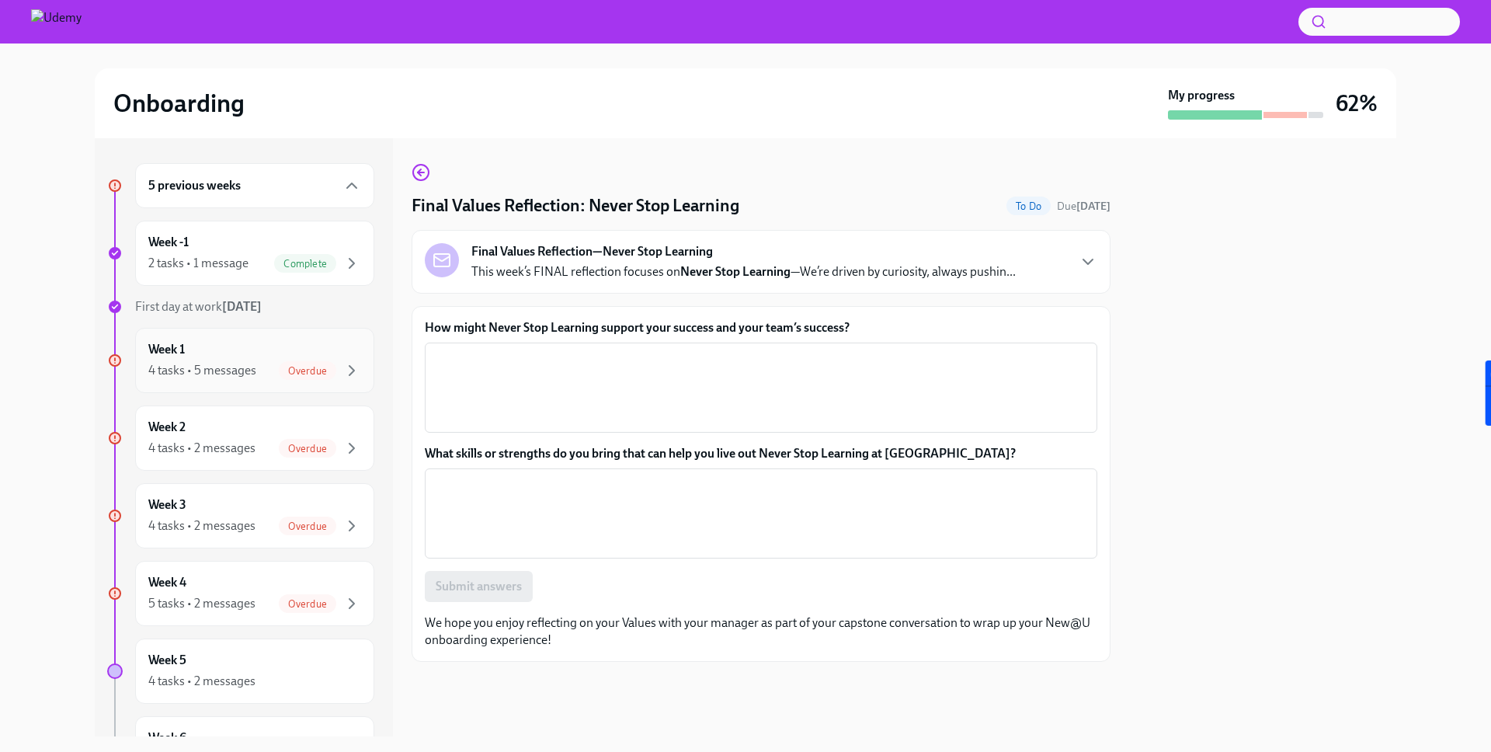
click at [235, 365] on div "4 tasks • 5 messages" at bounding box center [202, 370] width 108 height 17
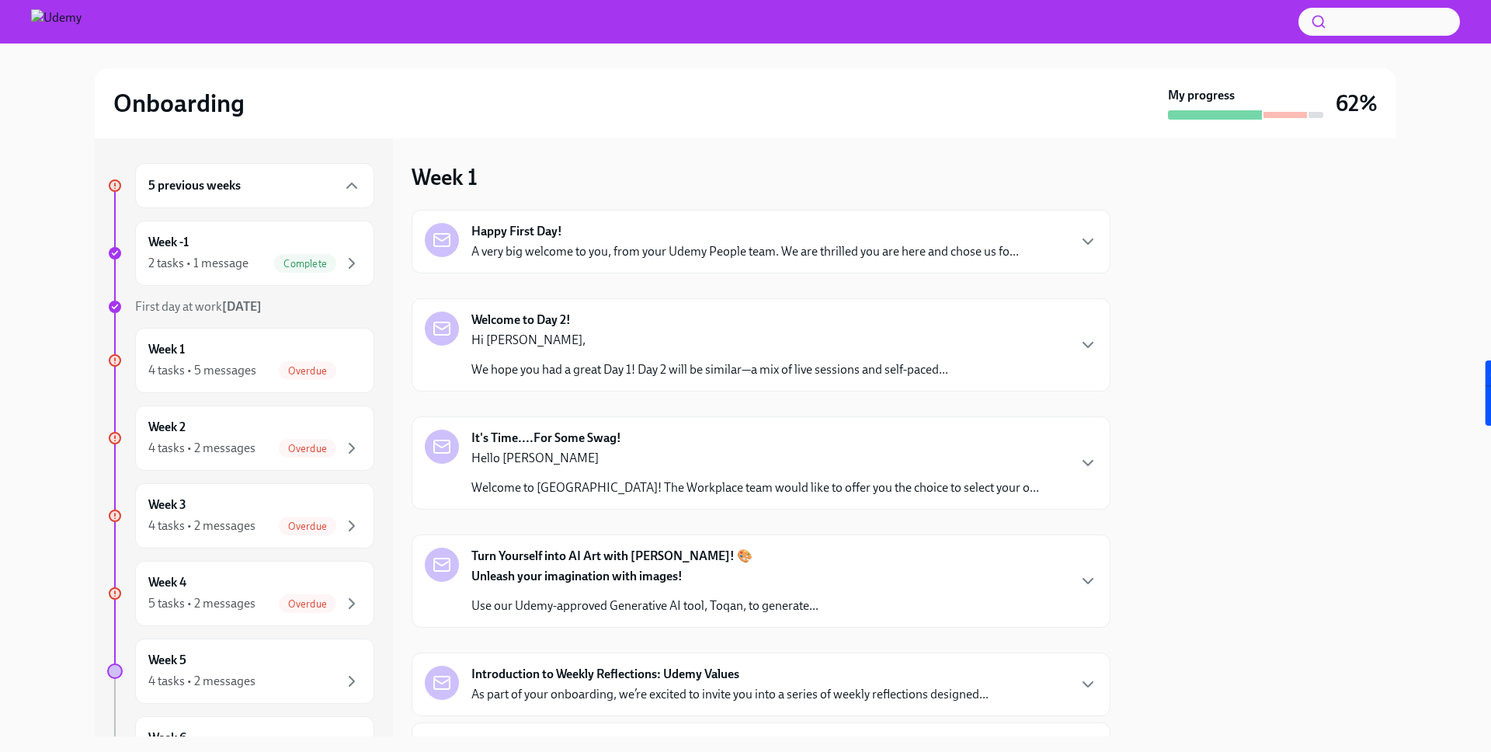
scroll to position [135, 0]
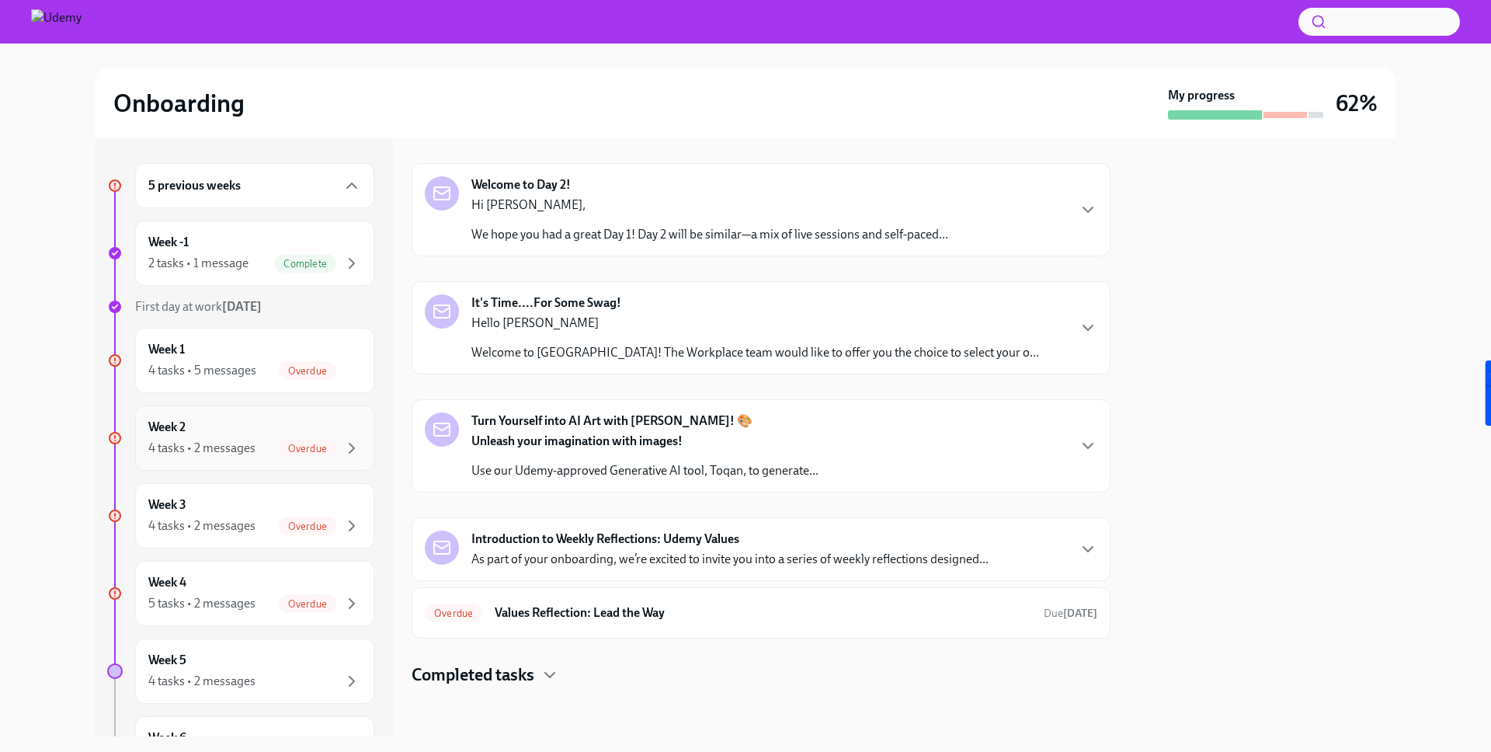
click at [234, 439] on div "4 tasks • 2 messages Overdue" at bounding box center [254, 448] width 213 height 19
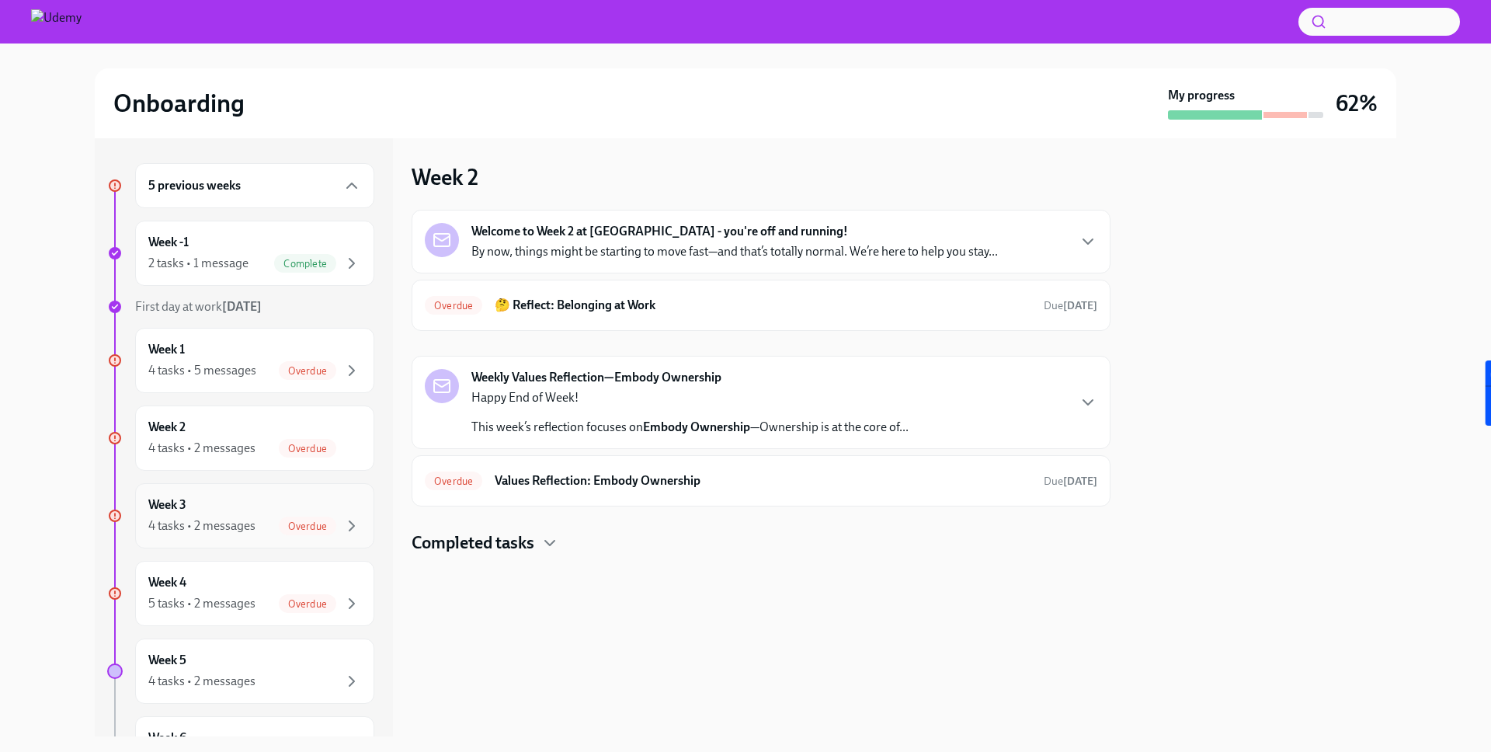
click at [204, 505] on div "Week 3 4 tasks • 2 messages Overdue" at bounding box center [254, 515] width 213 height 39
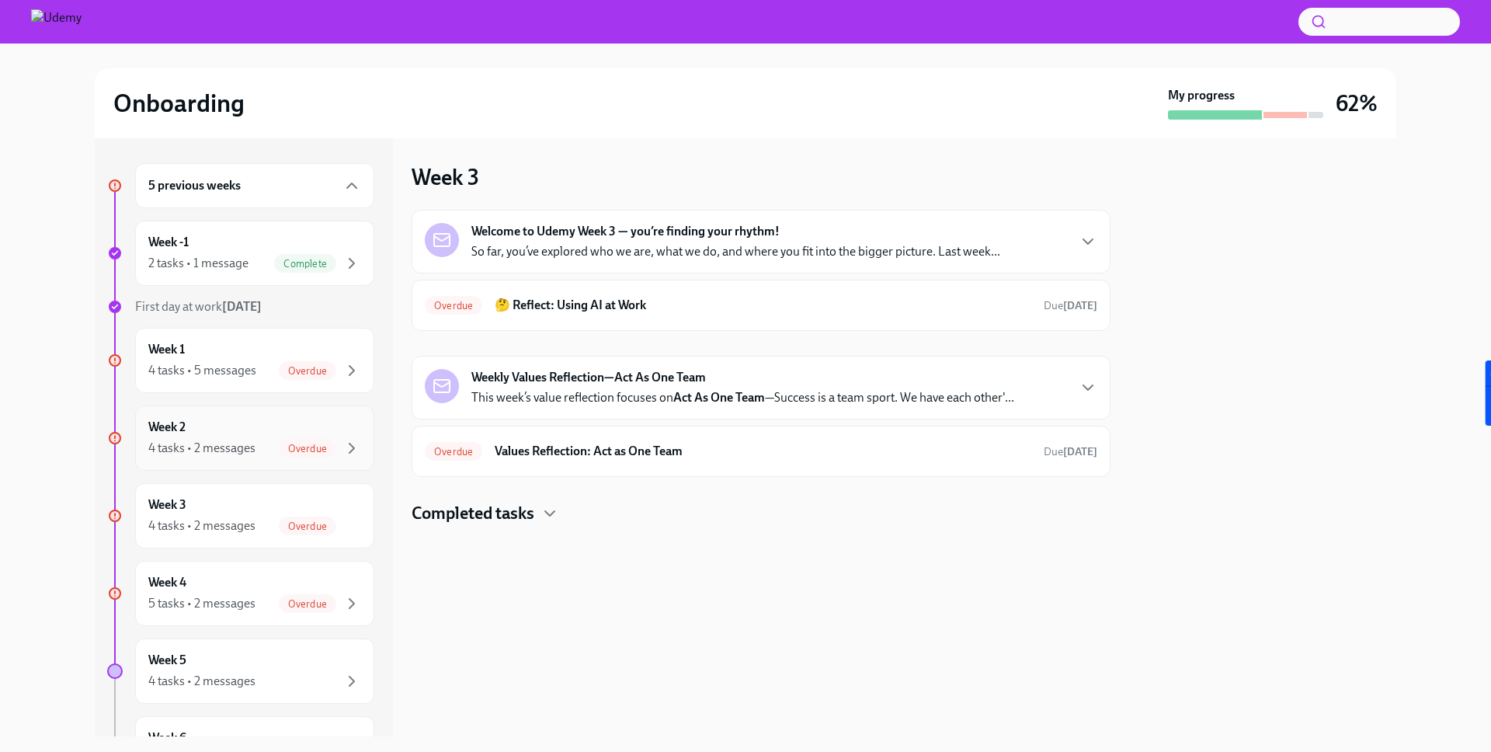
click at [235, 448] on div "4 tasks • 2 messages" at bounding box center [201, 447] width 107 height 17
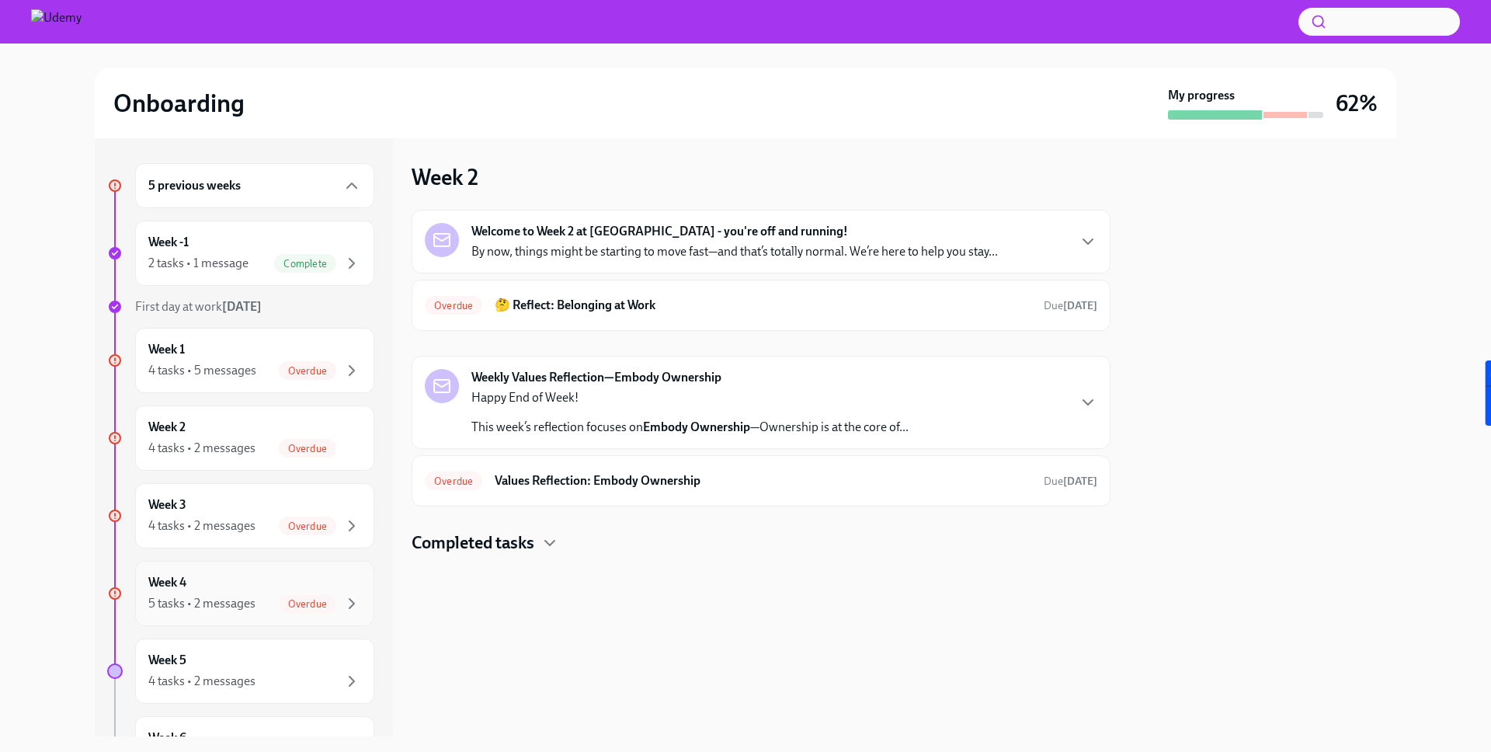
click at [251, 594] on div "5 tasks • 2 messages Overdue" at bounding box center [254, 603] width 213 height 19
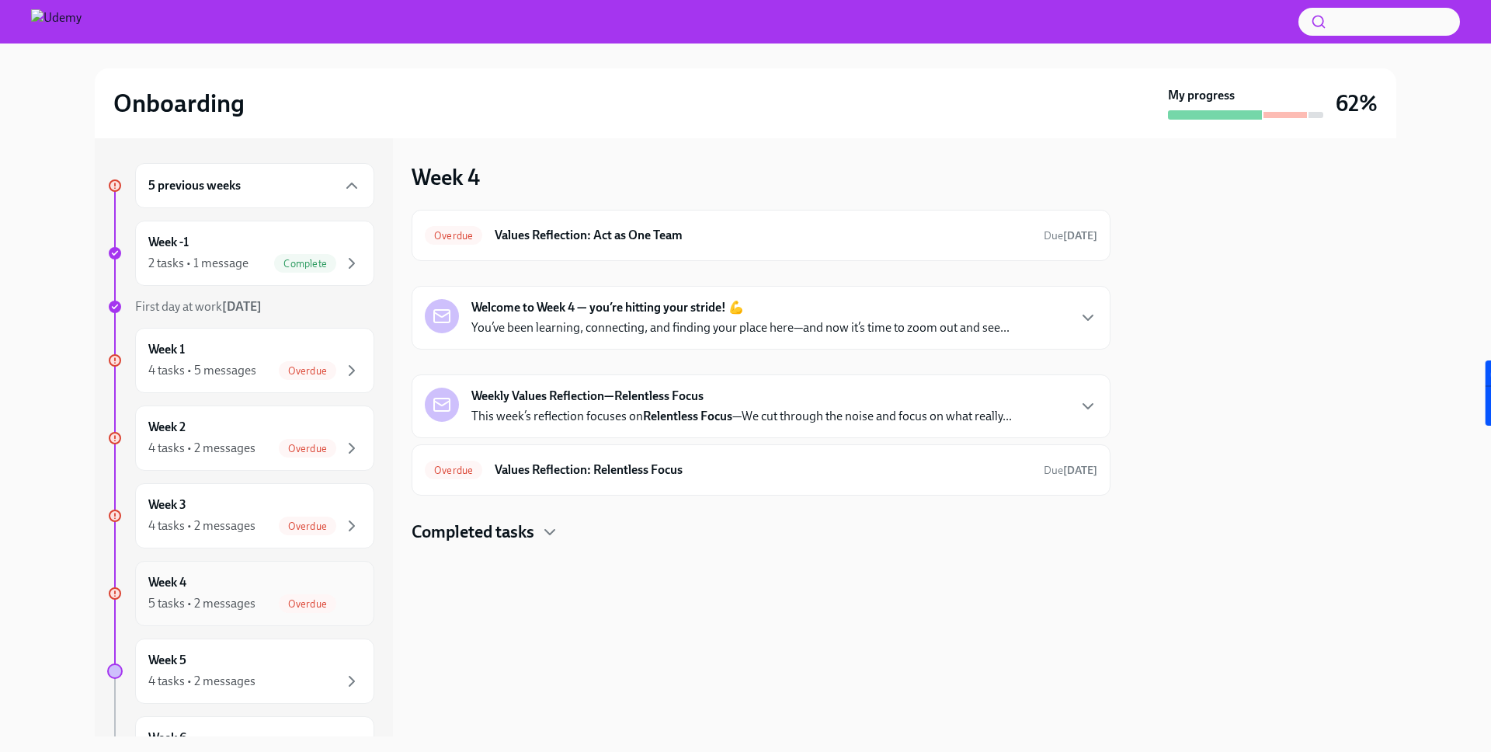
scroll to position [82, 0]
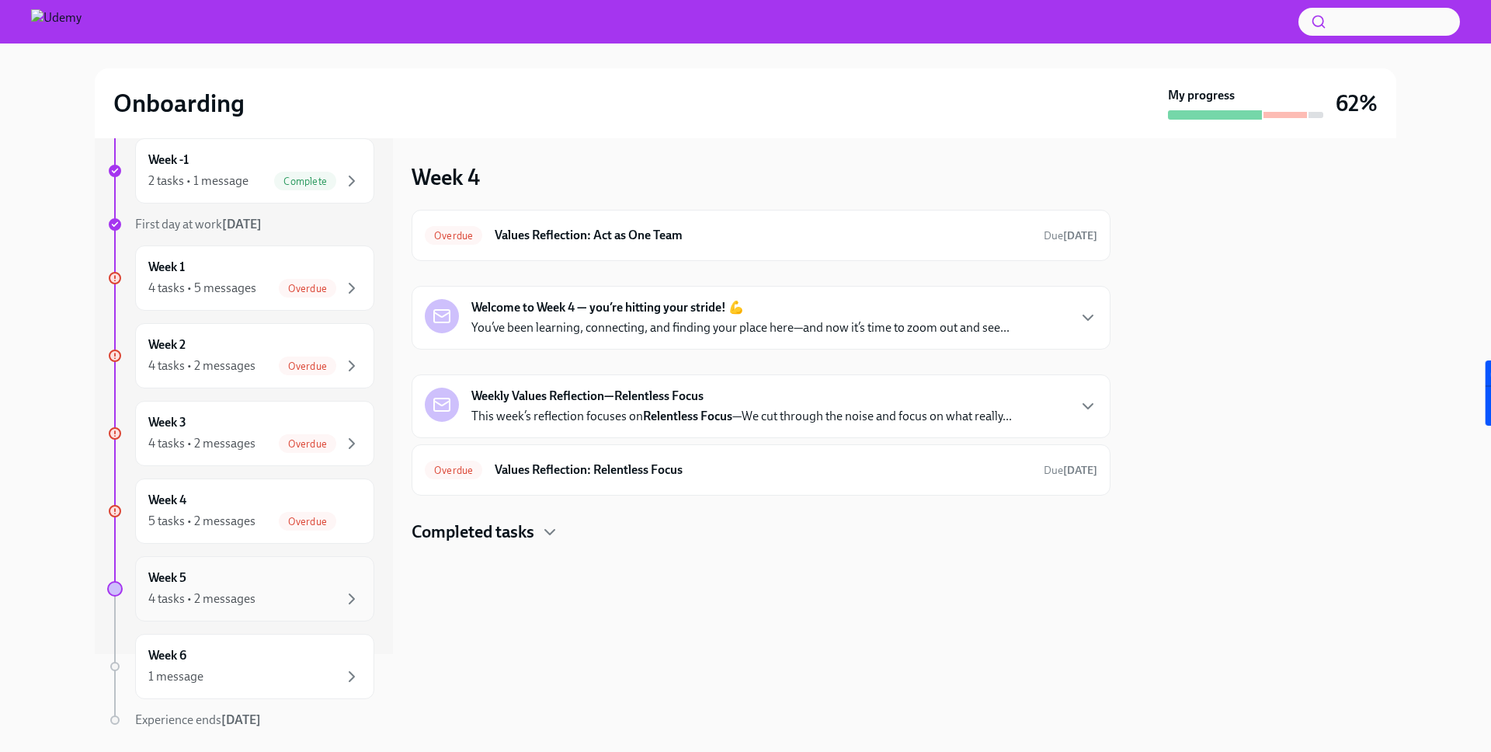
click at [228, 594] on div "4 tasks • 2 messages" at bounding box center [201, 598] width 107 height 17
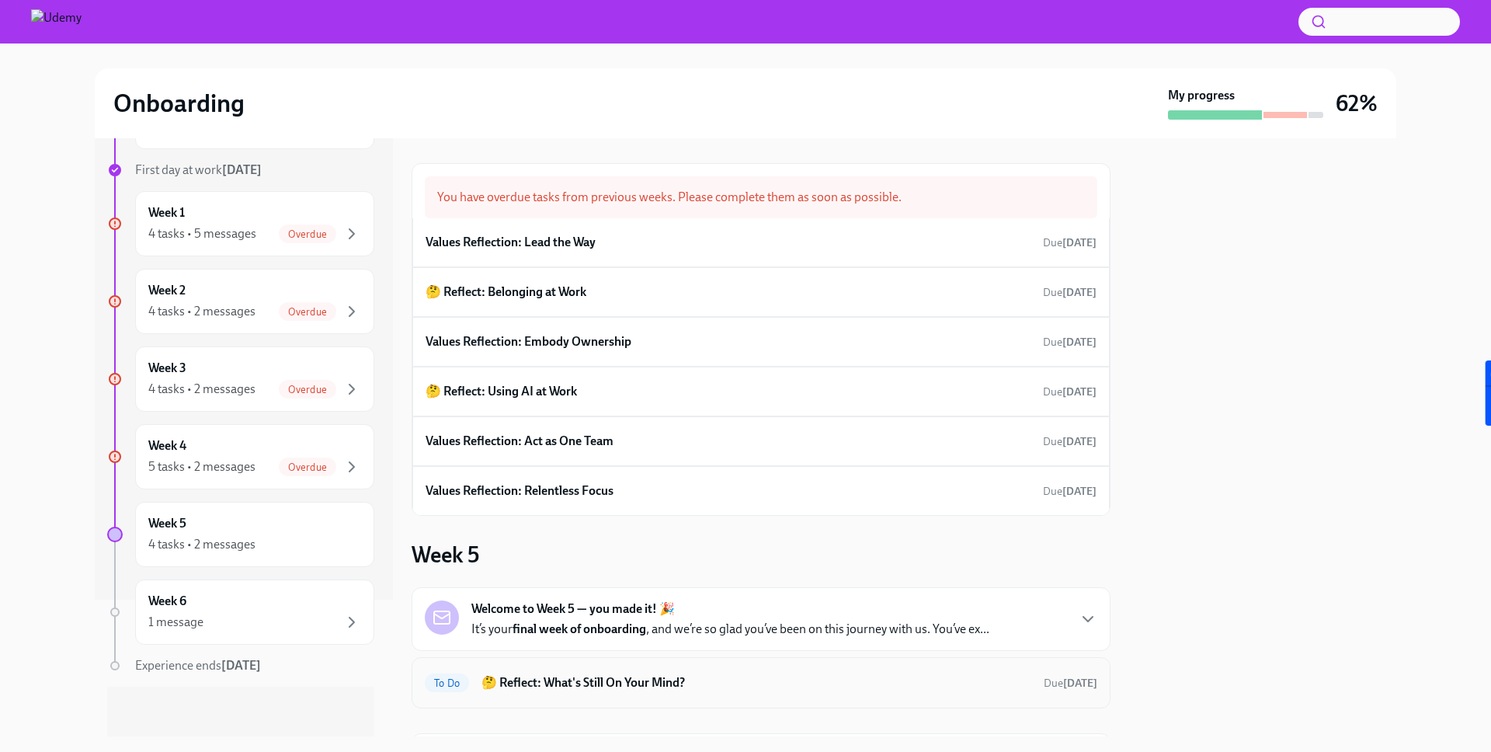
scroll to position [216, 0]
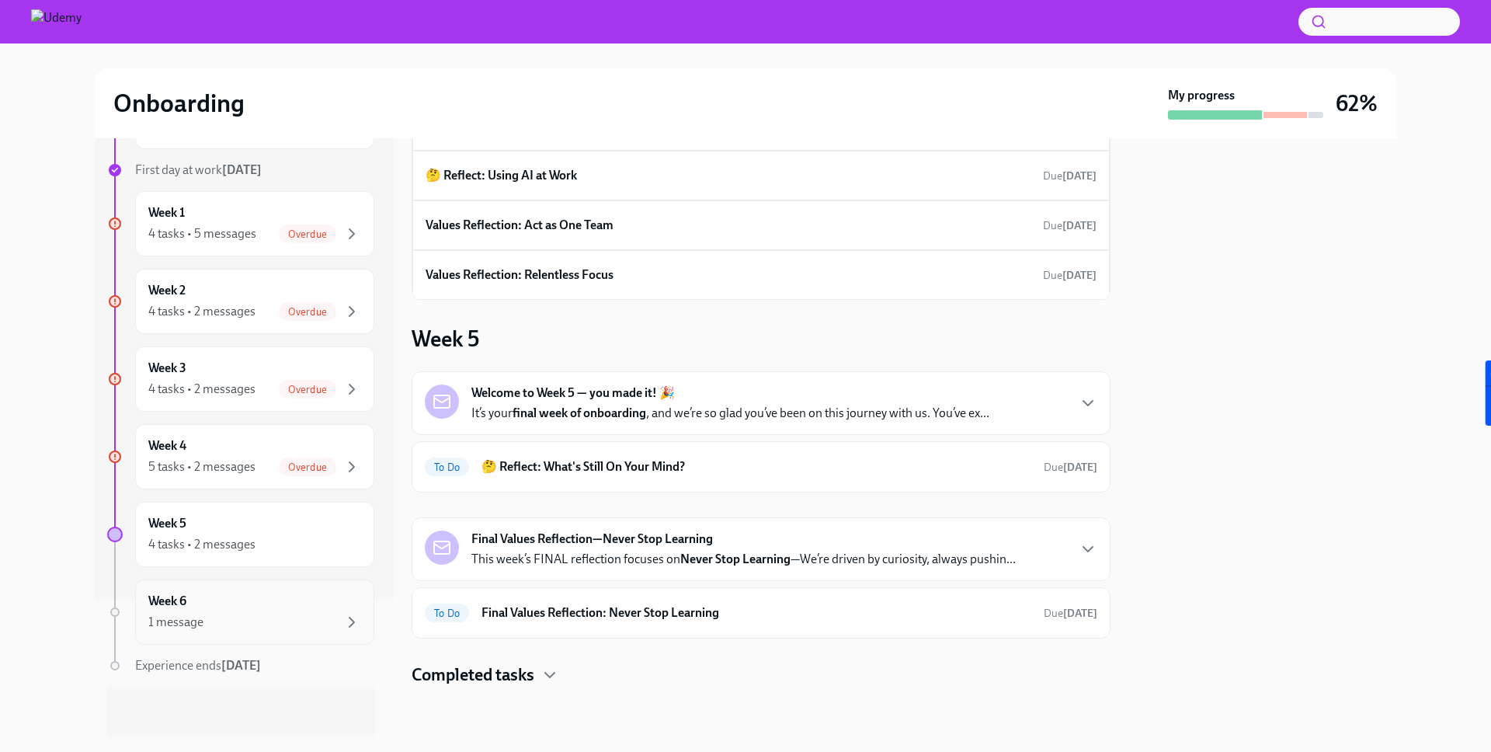
click at [262, 606] on div "Week 6 1 message" at bounding box center [254, 611] width 213 height 39
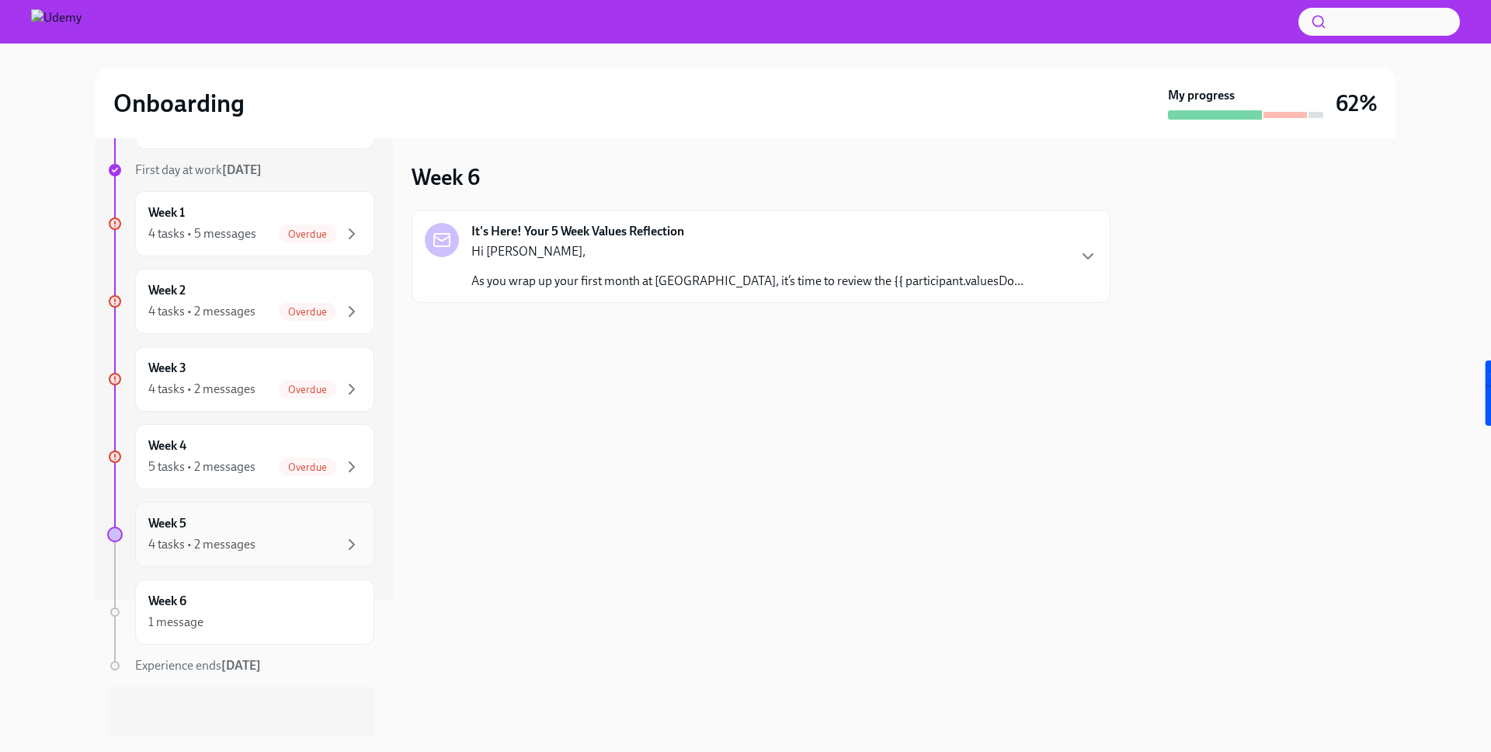
click at [253, 528] on div "Week 5 4 tasks • 2 messages" at bounding box center [254, 534] width 213 height 39
